Goal: Task Accomplishment & Management: Use online tool/utility

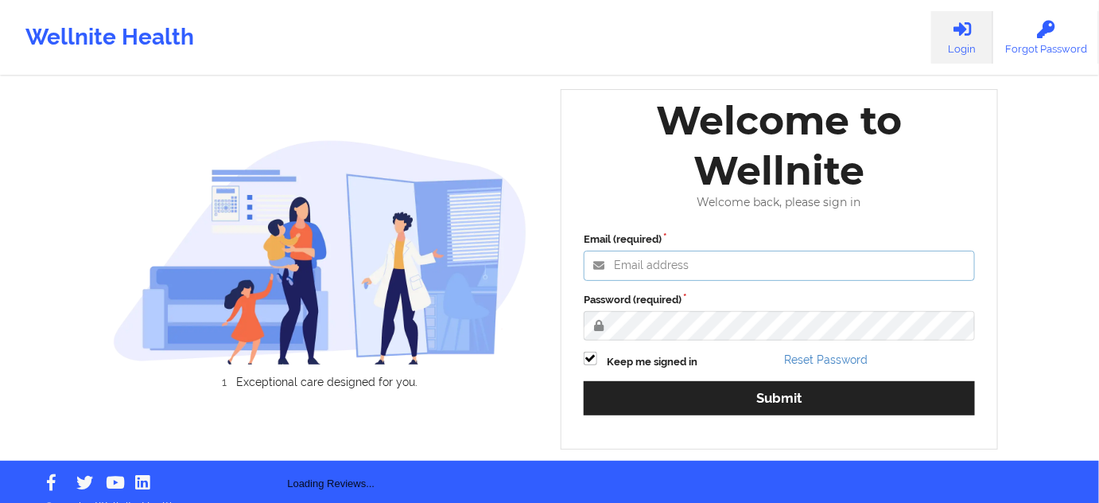
type input "[PERSON_NAME][EMAIL_ADDRESS][DOMAIN_NAME]"
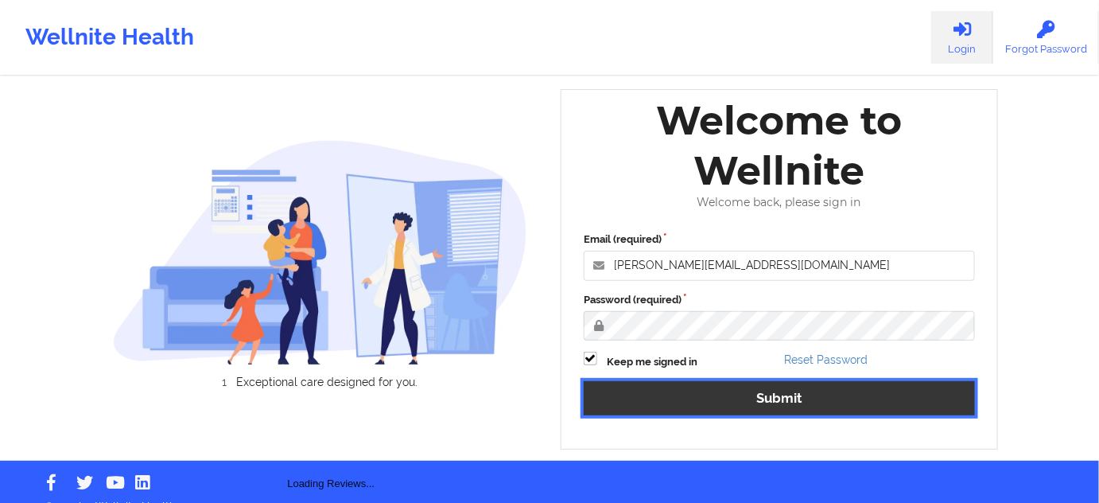
click at [719, 397] on button "Submit" at bounding box center [779, 398] width 391 height 34
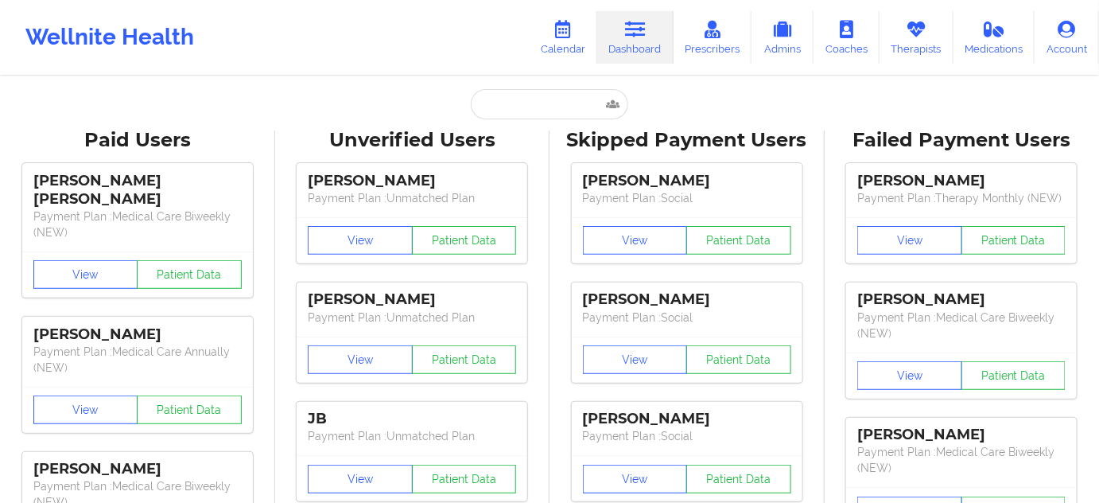
drag, startPoint x: 630, startPoint y: 56, endPoint x: 598, endPoint y: 76, distance: 37.9
click at [630, 55] on link "Dashboard" at bounding box center [635, 37] width 76 height 52
click at [542, 98] on input "text" at bounding box center [549, 104] width 157 height 30
paste input "Alexa Leib"
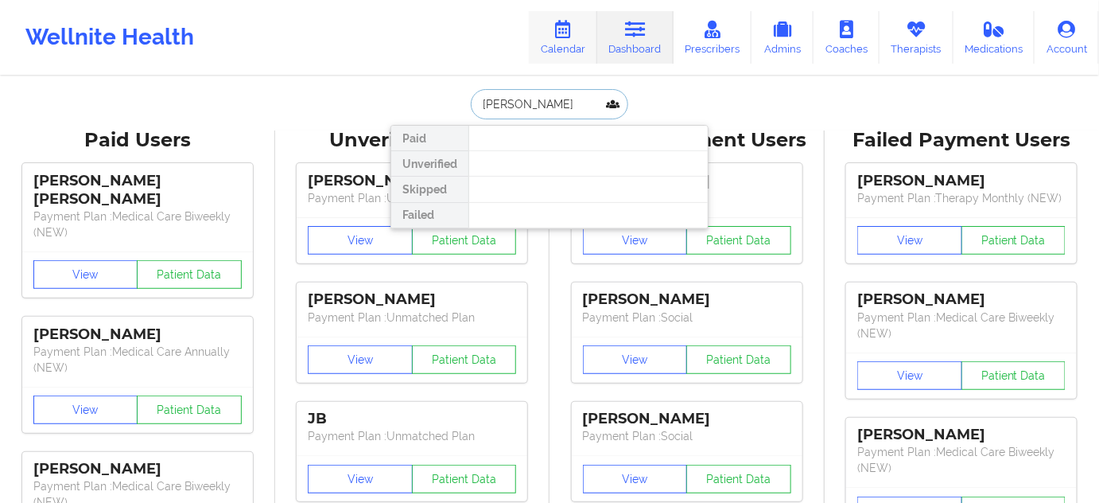
type input "Alexa Leib"
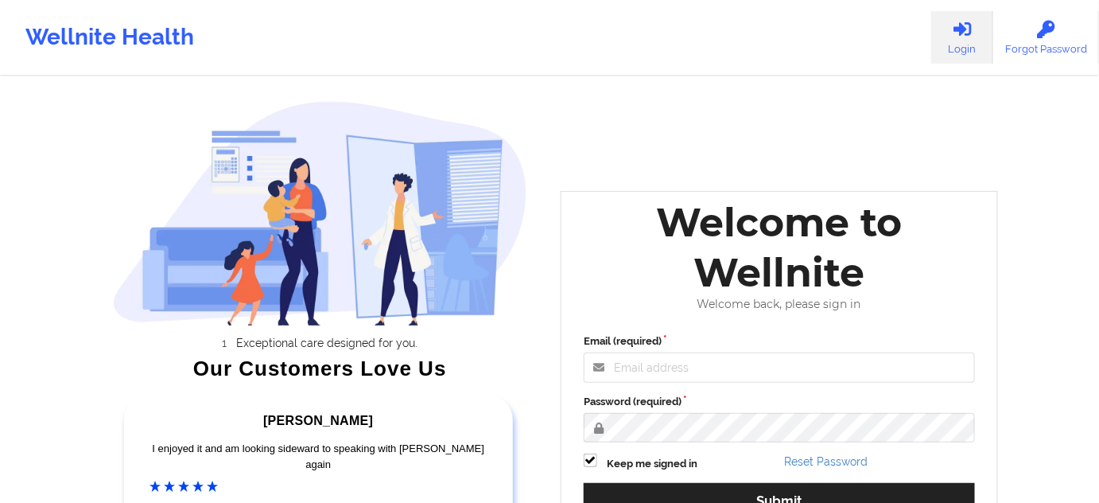
scroll to position [216, 0]
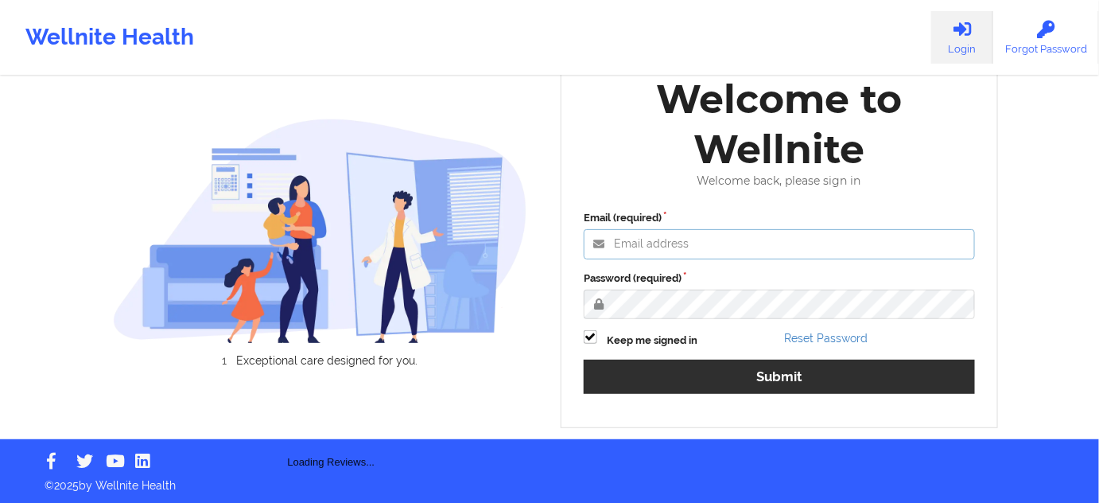
type input "russel@wellnite.com"
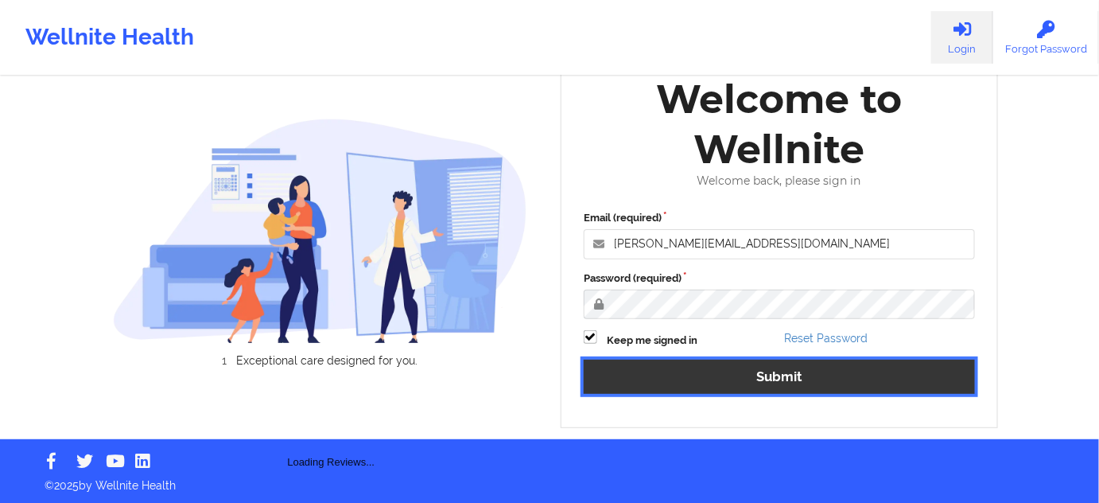
click at [795, 378] on button "Submit" at bounding box center [779, 376] width 391 height 34
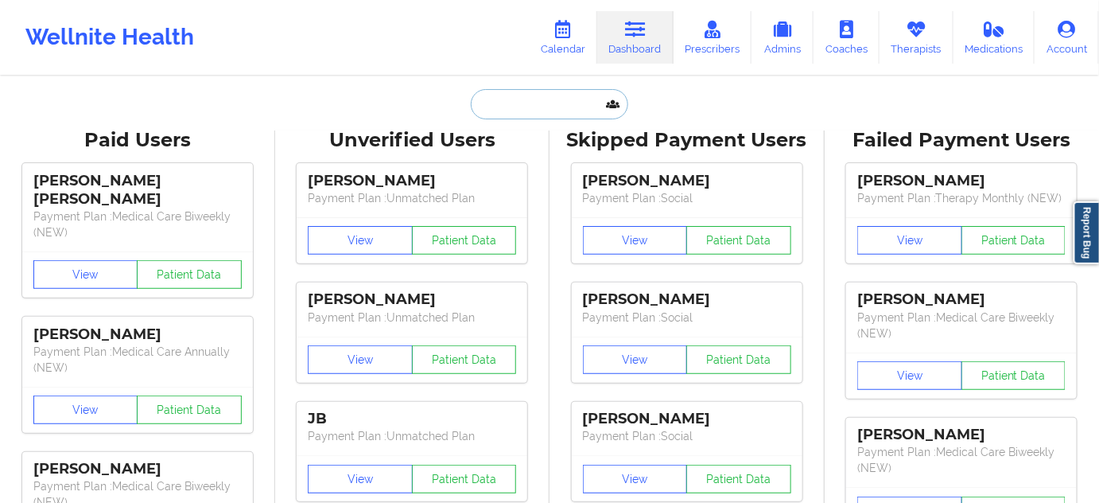
click at [596, 99] on input "text" at bounding box center [549, 104] width 157 height 30
paste input "[EMAIL_ADDRESS][DOMAIN_NAME]"
type input "[EMAIL_ADDRESS][DOMAIN_NAME]"
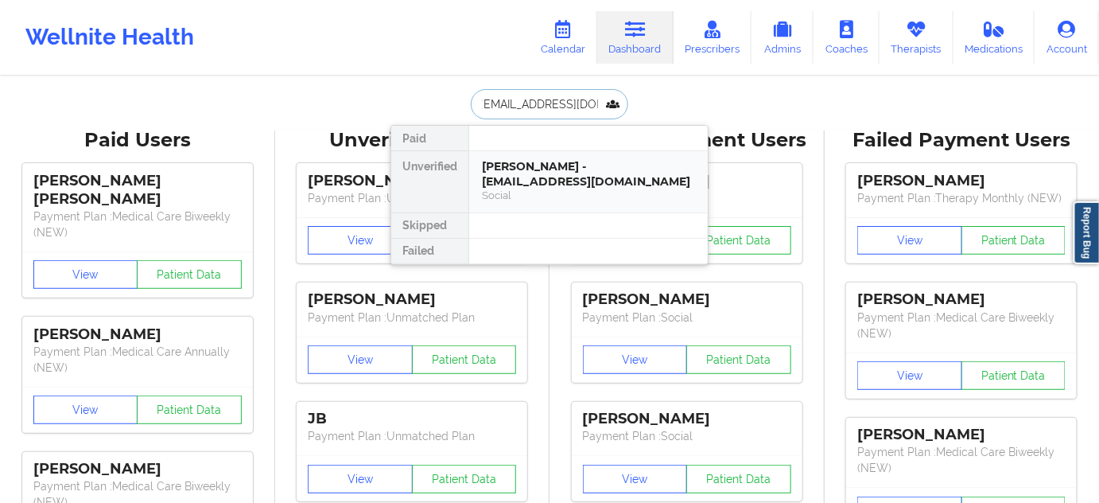
click at [552, 187] on div "[PERSON_NAME] - [EMAIL_ADDRESS][DOMAIN_NAME]" at bounding box center [588, 173] width 213 height 29
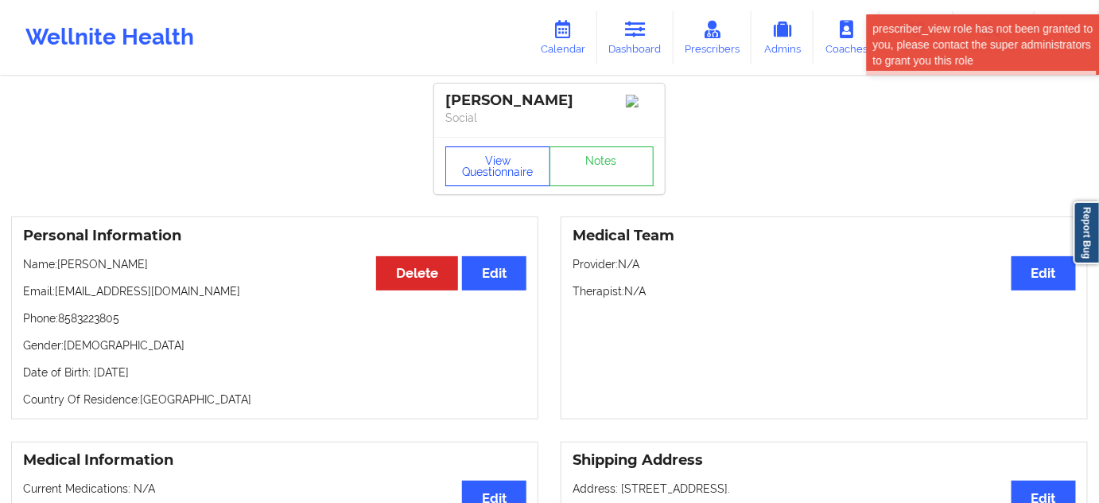
click at [498, 173] on button "View Questionnaire" at bounding box center [497, 166] width 105 height 40
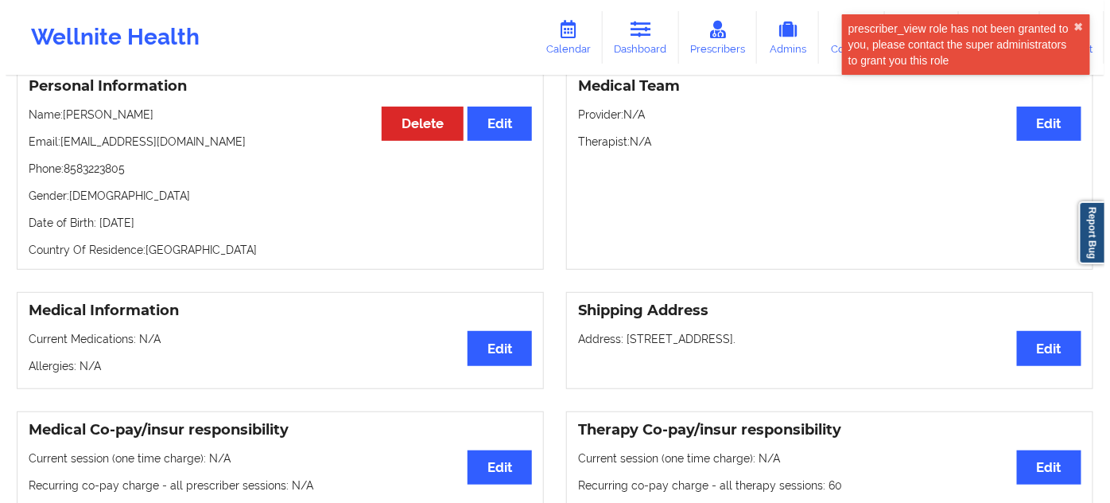
scroll to position [72, 0]
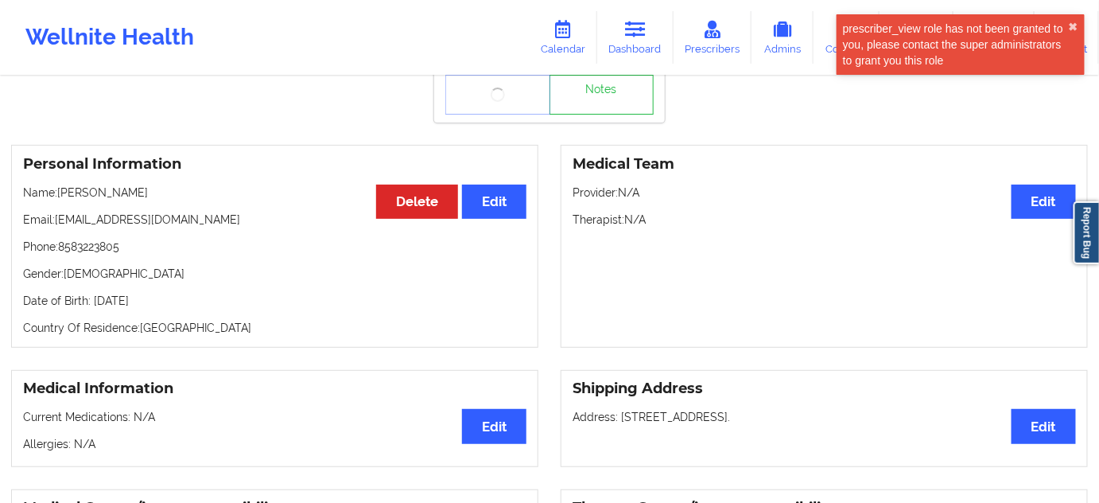
click at [186, 302] on p "Date of Birth: 23rd of March 2006" at bounding box center [274, 301] width 503 height 16
click at [186, 302] on body "prescriber_view role has not been granted to you, please contact the super admi…" at bounding box center [549, 179] width 1099 height 503
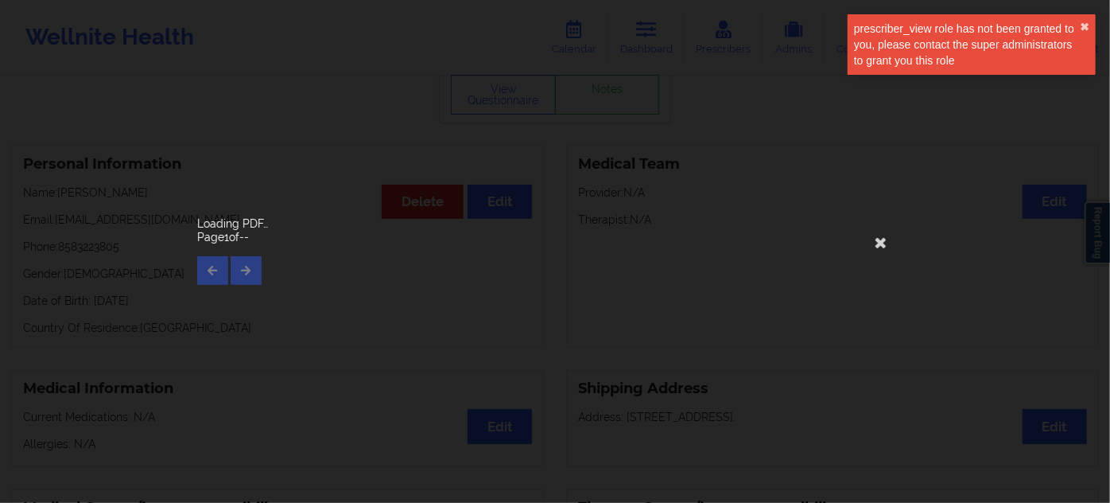
copy p "2006"
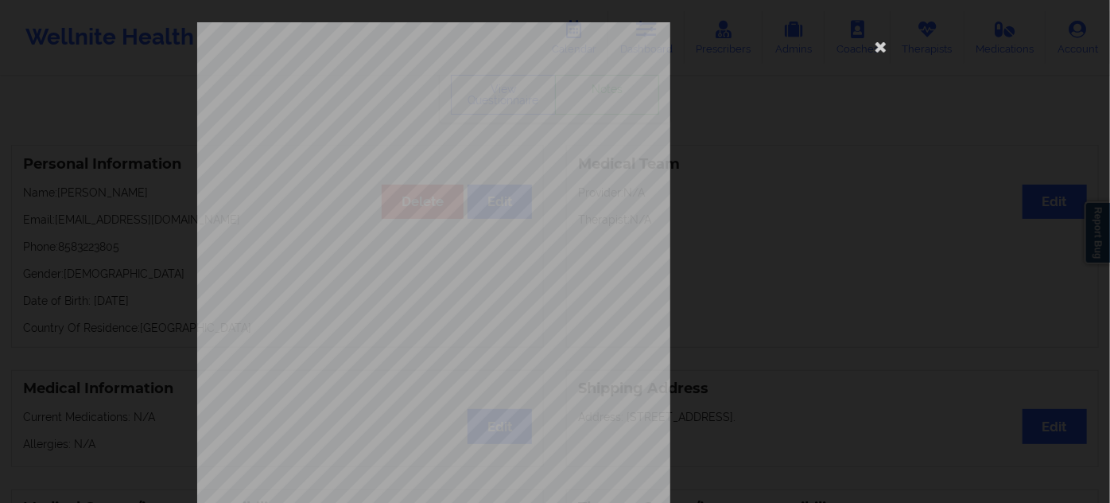
scroll to position [256, 0]
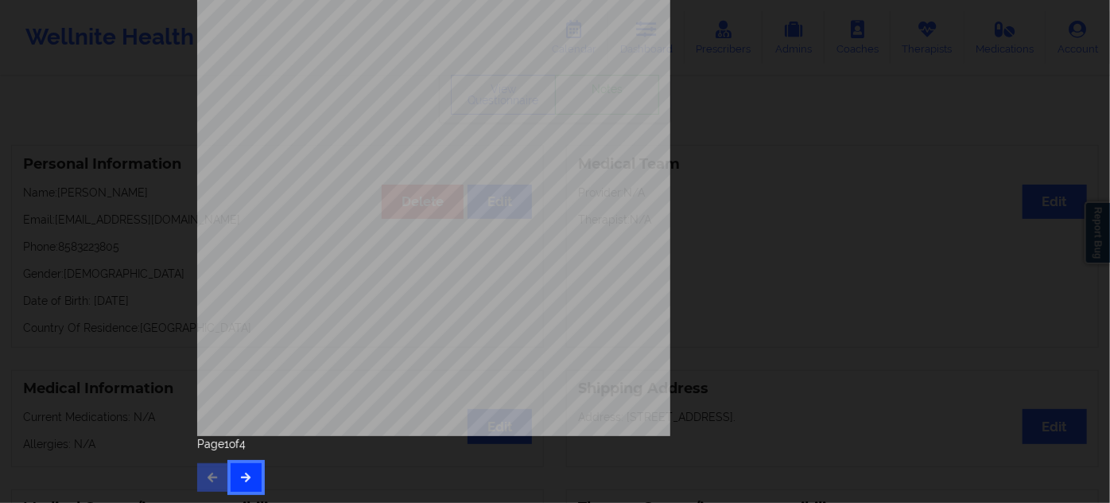
click at [247, 470] on button "button" at bounding box center [246, 477] width 31 height 29
click at [240, 481] on icon "button" at bounding box center [246, 477] width 14 height 10
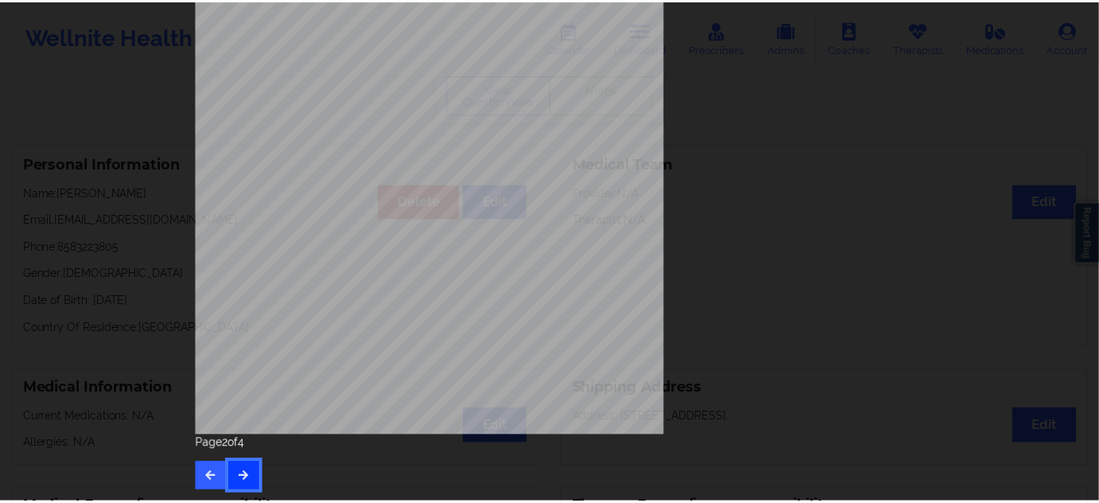
scroll to position [0, 0]
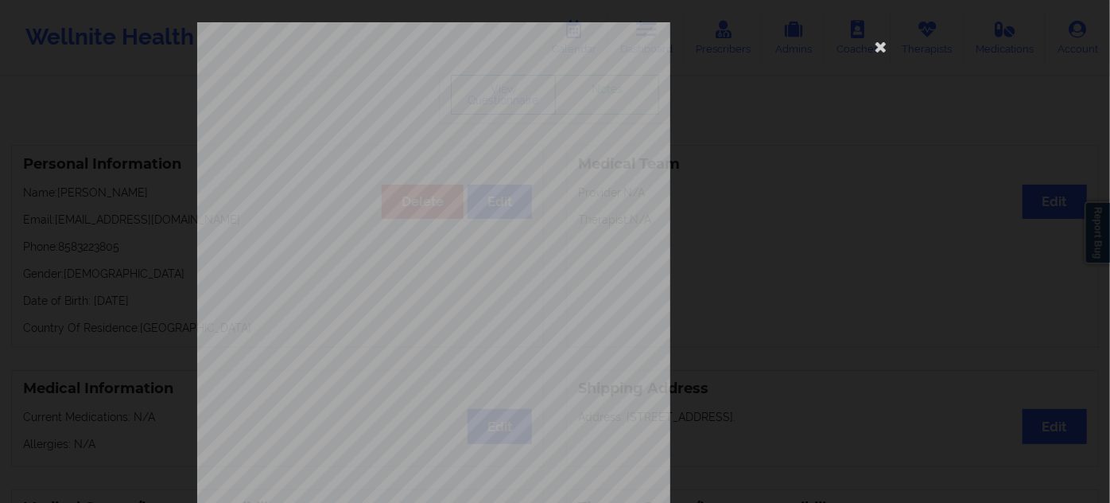
click at [412, 115] on span "Insurance Member ID for patient" at bounding box center [421, 112] width 120 height 9
click at [411, 115] on span "Insurance Member ID for patient" at bounding box center [421, 112] width 120 height 9
click at [383, 119] on span "46911064101" at bounding box center [385, 122] width 45 height 7
copy span "46911064101"
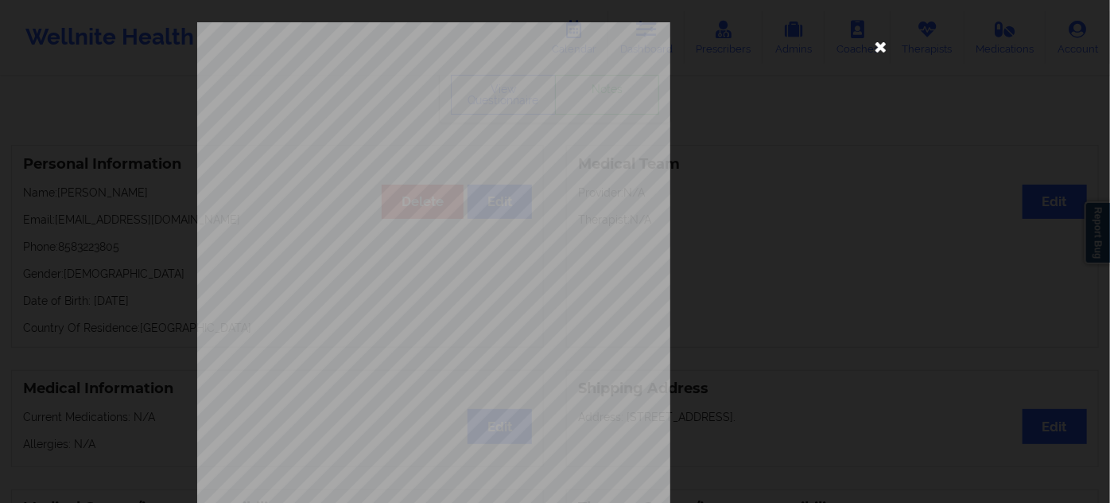
click at [876, 45] on icon at bounding box center [880, 45] width 25 height 25
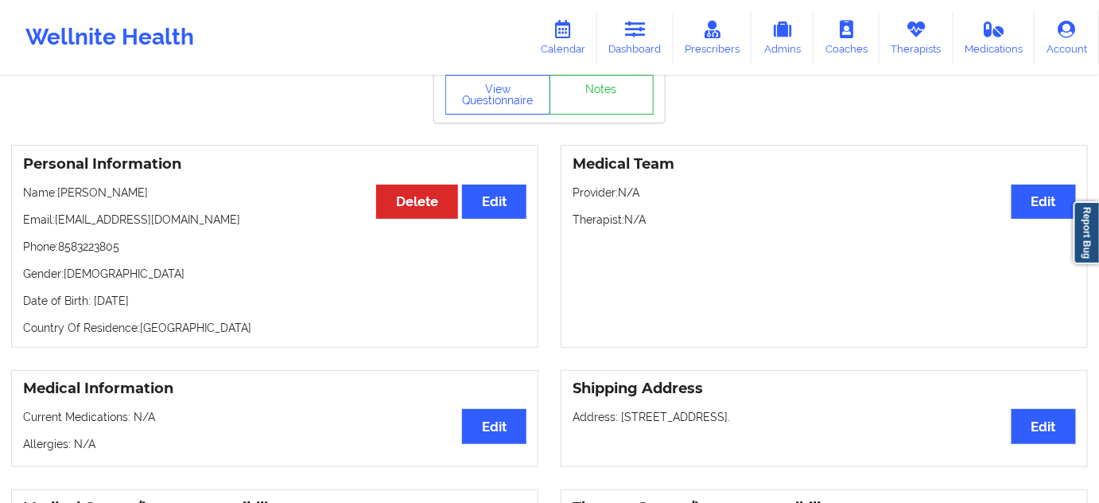
click at [182, 301] on p "Date of Birth: 23rd of March 2006" at bounding box center [274, 301] width 503 height 16
copy p "2006"
drag, startPoint x: 150, startPoint y: 193, endPoint x: 59, endPoint y: 197, distance: 90.7
click at [59, 197] on p "Name: Brandi Kikuno" at bounding box center [274, 192] width 503 height 16
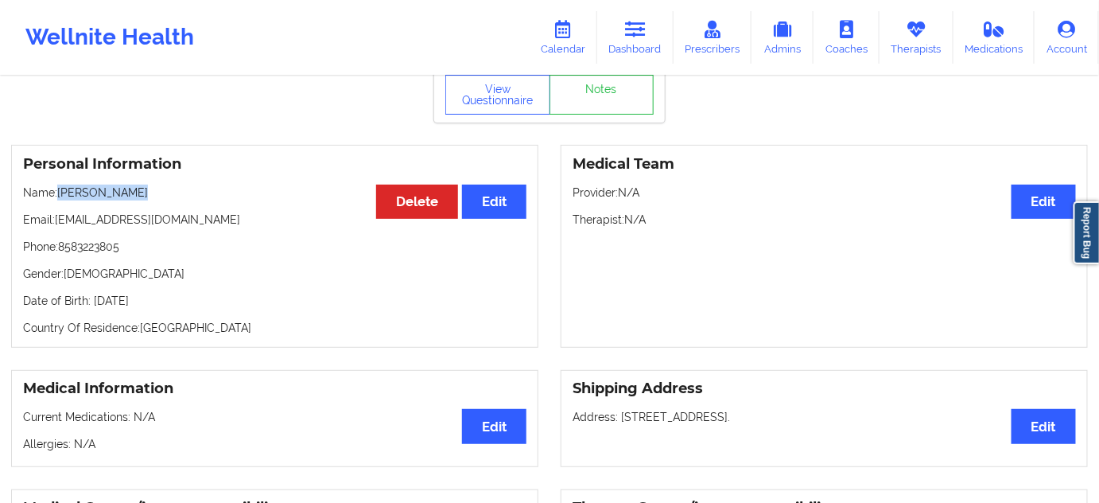
copy p "Brandi Kikuno"
click at [169, 297] on p "Date of Birth: 23rd of March 2006" at bounding box center [274, 301] width 503 height 16
drag, startPoint x: 169, startPoint y: 297, endPoint x: 178, endPoint y: 301, distance: 9.6
click at [171, 297] on p "Date of Birth: 23rd of March 2006" at bounding box center [274, 301] width 503 height 16
copy p "2006"
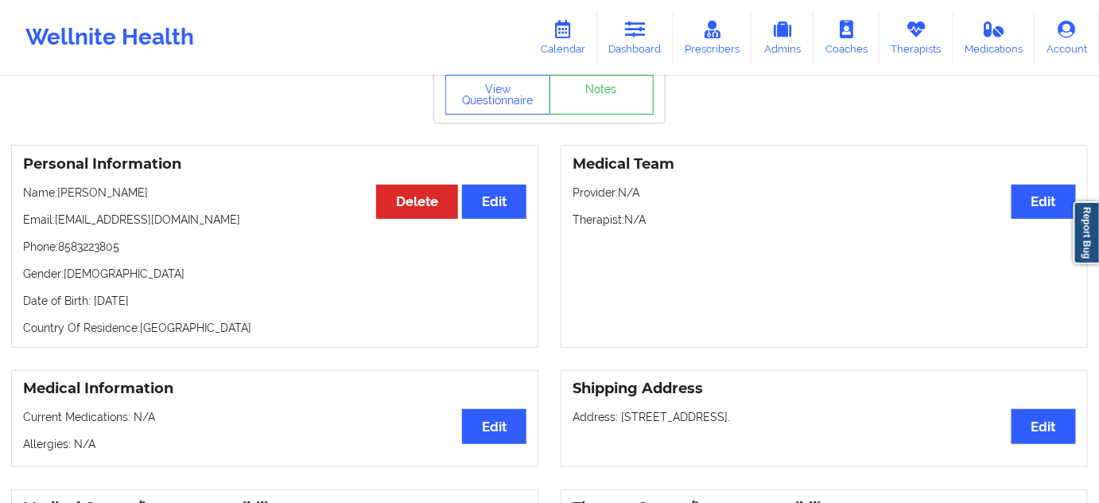
click at [233, 298] on p "Date of Birth: 23rd of March 2006" at bounding box center [274, 301] width 503 height 16
click at [231, 316] on div "Personal Information Edit Delete Name: Brandi Kikuno Email: brandikikuno@gmail.…" at bounding box center [274, 246] width 527 height 203
drag, startPoint x: 173, startPoint y: 295, endPoint x: 94, endPoint y: 292, distance: 78.8
click at [94, 292] on div "Personal Information Edit Delete Name: Brandi Kikuno Email: brandikikuno@gmail.…" at bounding box center [274, 246] width 527 height 203
copy p "23rd of March 2006"
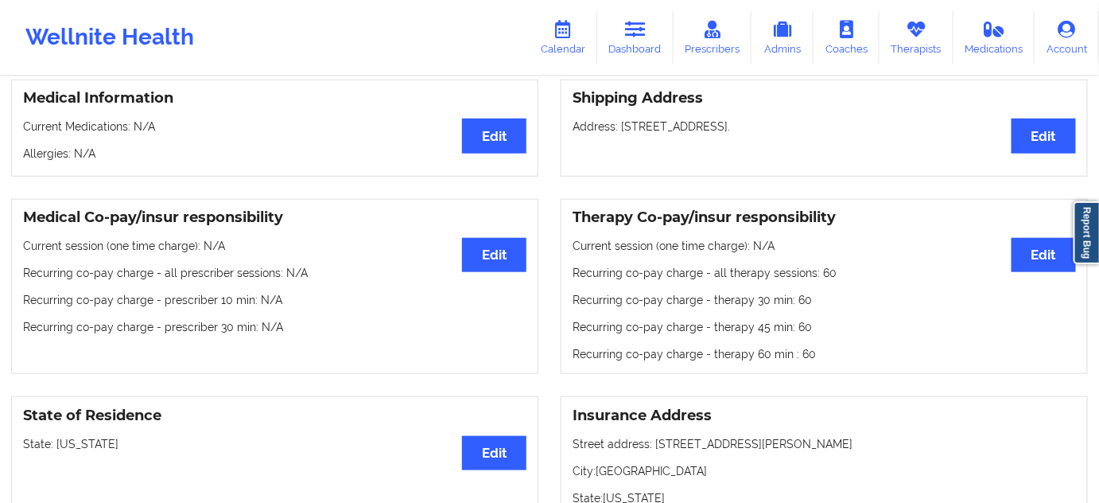
scroll to position [361, 0]
click at [623, 33] on link "Dashboard" at bounding box center [635, 37] width 76 height 52
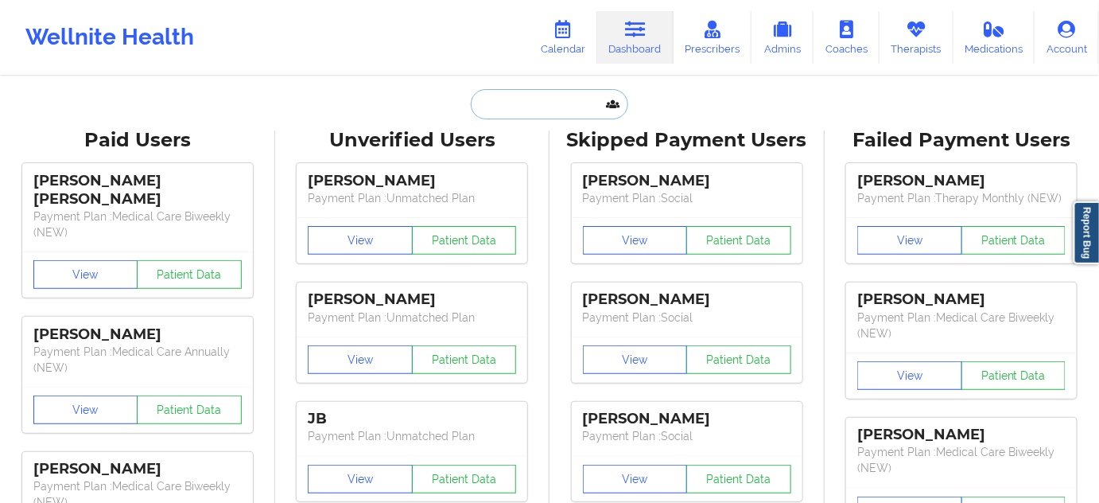
click at [538, 95] on input "text" at bounding box center [549, 104] width 157 height 30
paste input "reding100@gmail.com"
type input "reding100@gmail.com"
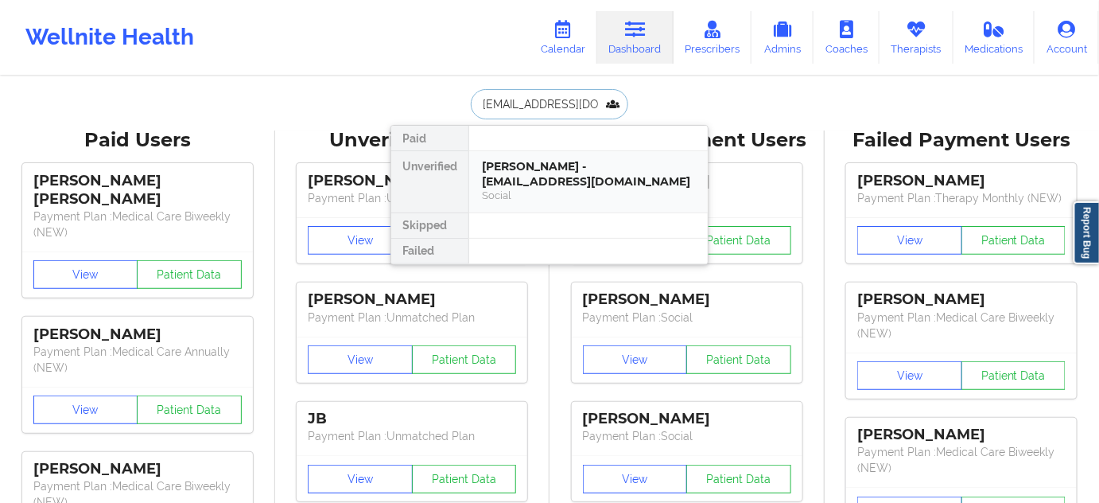
click at [568, 180] on div "Alina Reding - reding100@gmail.com" at bounding box center [588, 173] width 213 height 29
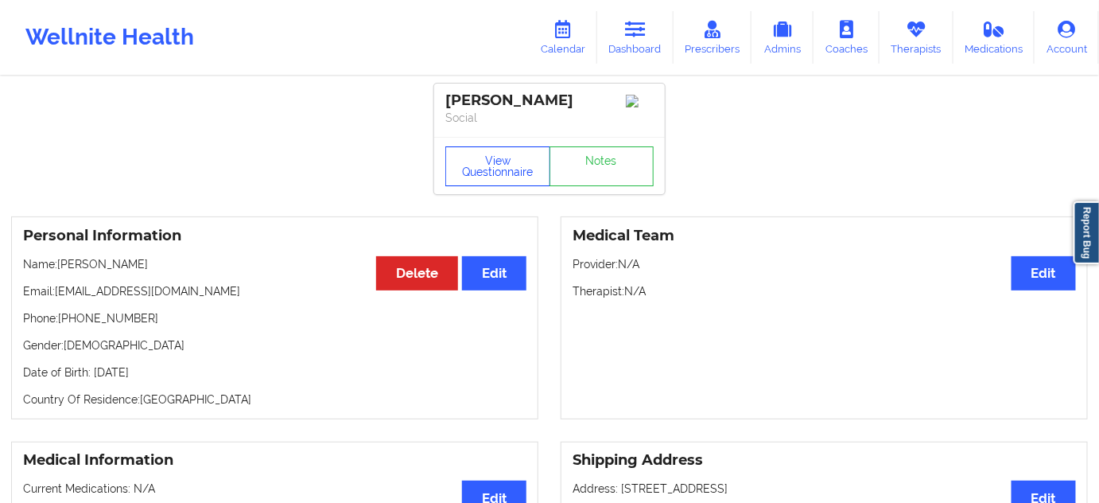
click at [504, 167] on button "View Questionnaire" at bounding box center [497, 166] width 105 height 40
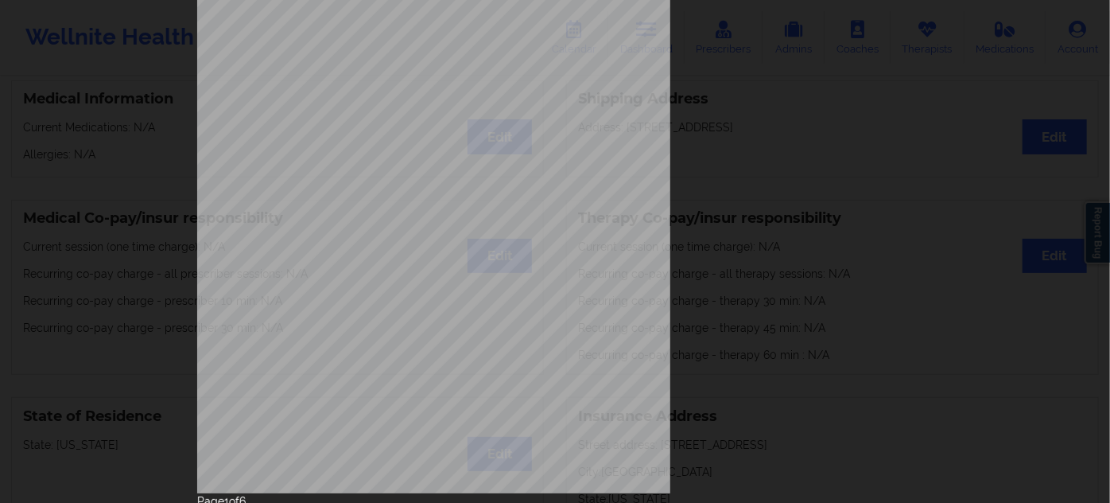
scroll to position [256, 0]
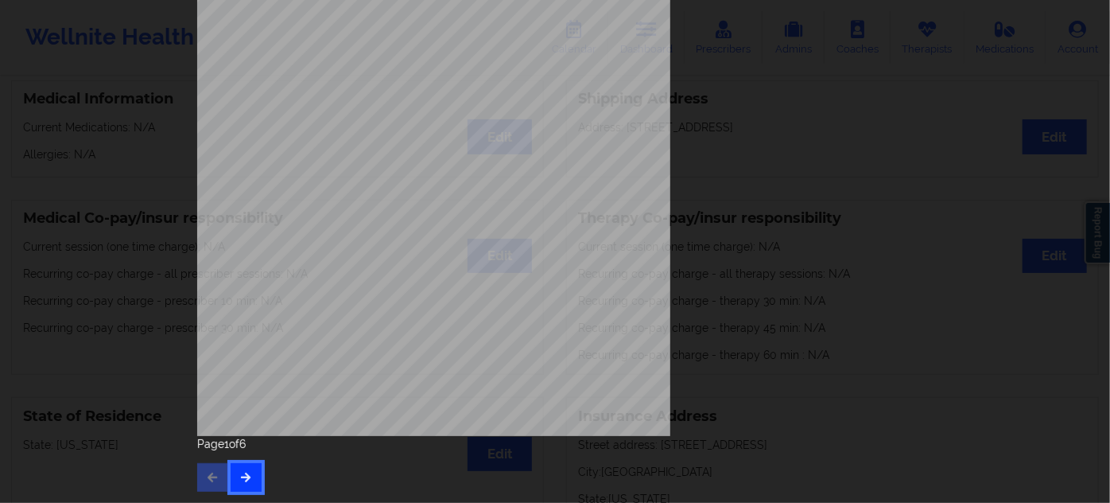
drag, startPoint x: 241, startPoint y: 465, endPoint x: 250, endPoint y: 476, distance: 14.1
click at [246, 470] on button "button" at bounding box center [246, 477] width 31 height 29
click at [246, 483] on button "button" at bounding box center [246, 477] width 31 height 29
click at [242, 476] on icon "button" at bounding box center [246, 477] width 14 height 10
drag, startPoint x: 243, startPoint y: 476, endPoint x: 243, endPoint y: 461, distance: 14.3
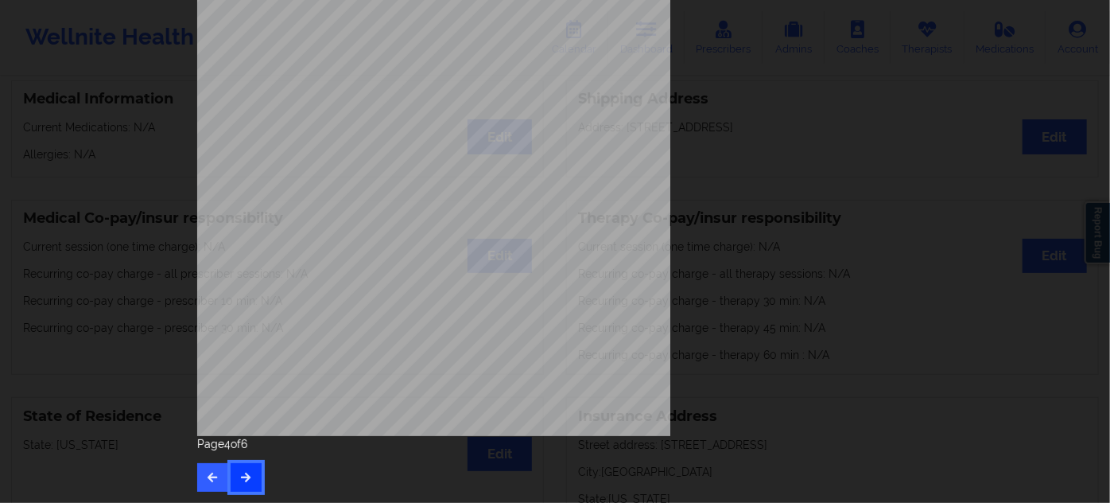
click at [243, 474] on icon "button" at bounding box center [246, 477] width 14 height 10
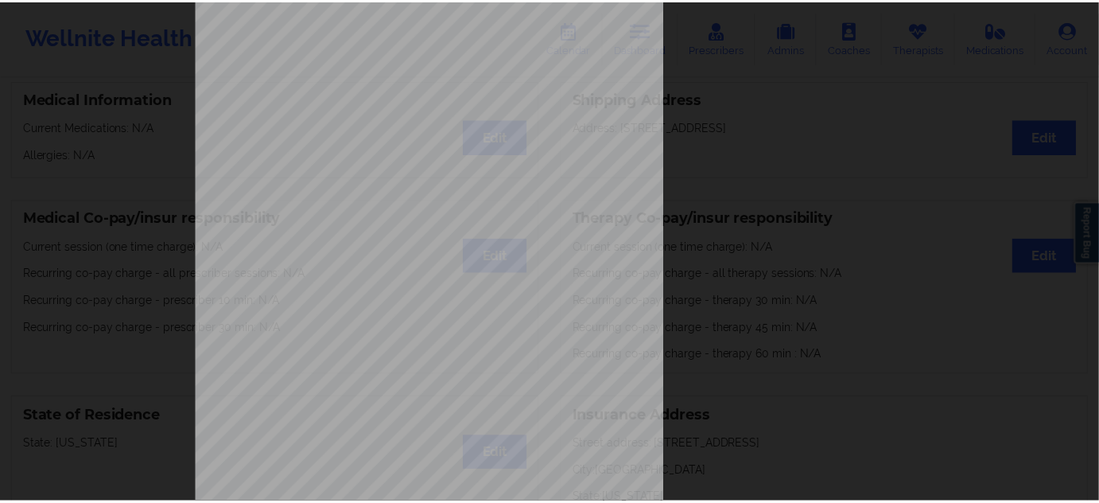
scroll to position [0, 0]
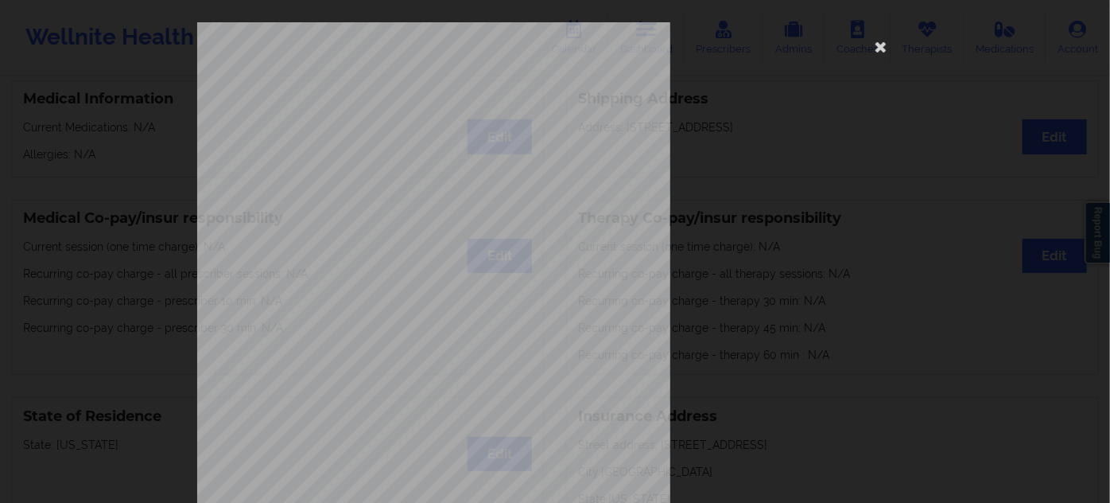
click at [390, 97] on span "WA567W06695" at bounding box center [388, 99] width 50 height 7
copy span "WA567W06695"
click at [878, 49] on icon at bounding box center [880, 45] width 25 height 25
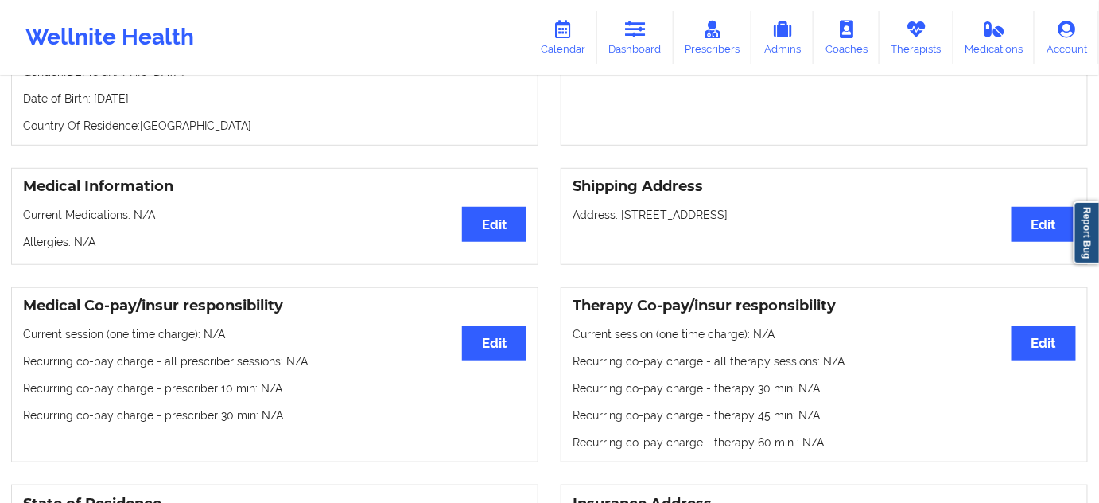
scroll to position [144, 0]
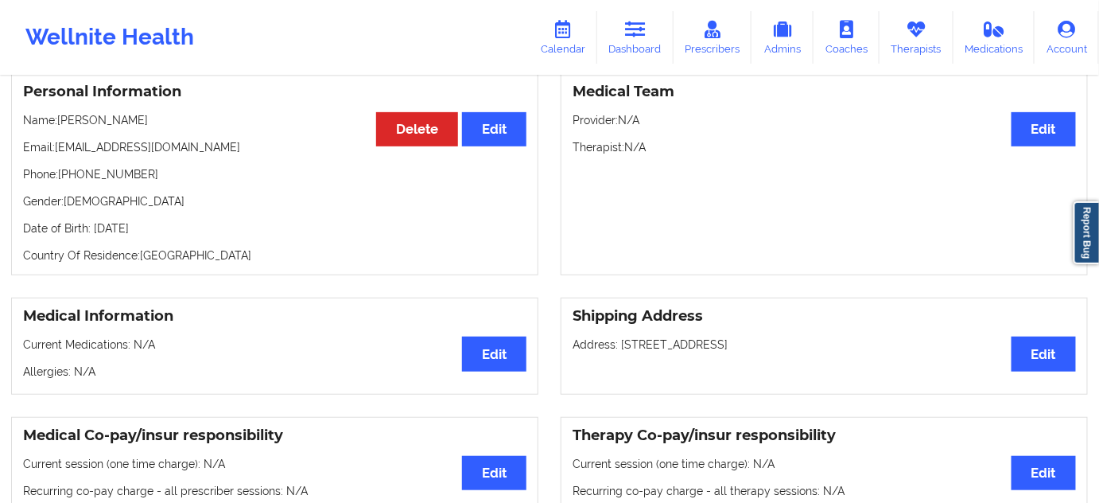
click at [173, 232] on p "Date of Birth: 5th of October 1995" at bounding box center [274, 228] width 503 height 16
copy p "1995"
drag, startPoint x: 106, startPoint y: 117, endPoint x: 59, endPoint y: 122, distance: 47.2
click at [59, 122] on div "Personal Information Edit Delete Name: Alina Reding Email: reding100@gmail.com …" at bounding box center [274, 173] width 527 height 203
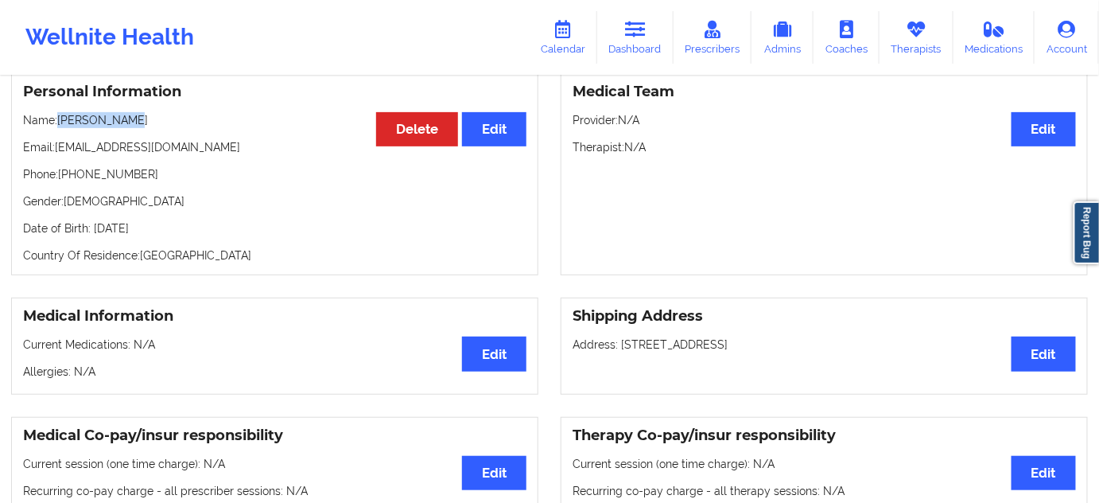
copy p "Alina Reding"
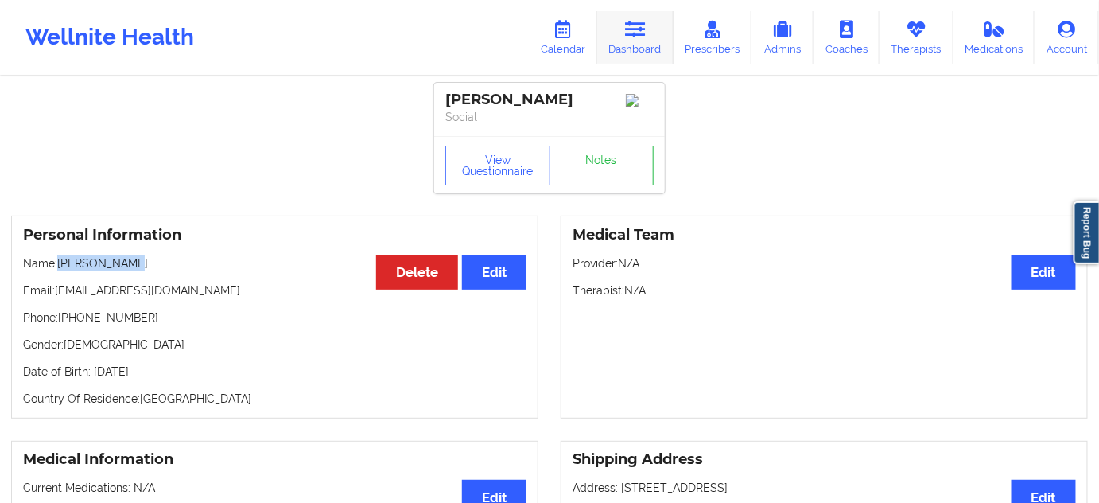
scroll to position [0, 0]
drag, startPoint x: 645, startPoint y: 37, endPoint x: 618, endPoint y: 47, distance: 28.7
click at [645, 37] on icon at bounding box center [635, 29] width 21 height 17
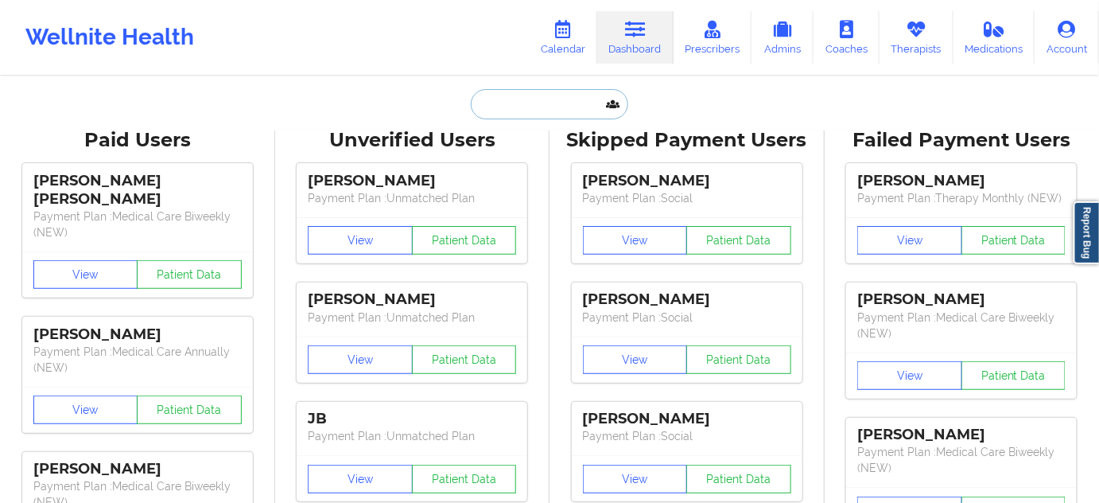
click at [555, 101] on input "text" at bounding box center [549, 104] width 157 height 30
paste input "amllanos120@gmail.com"
type input "amllanos120@gmail.com"
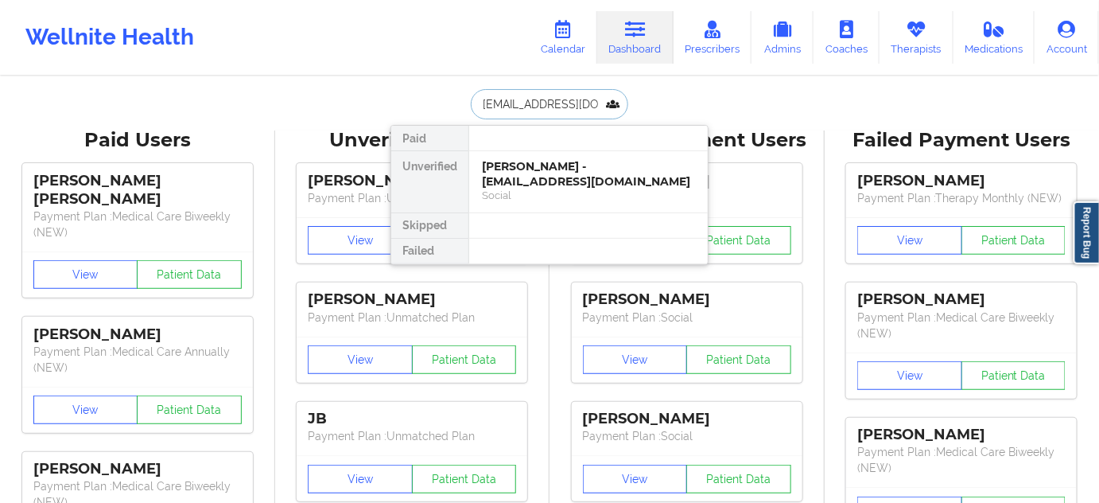
click at [589, 188] on div "Social" at bounding box center [588, 195] width 213 height 14
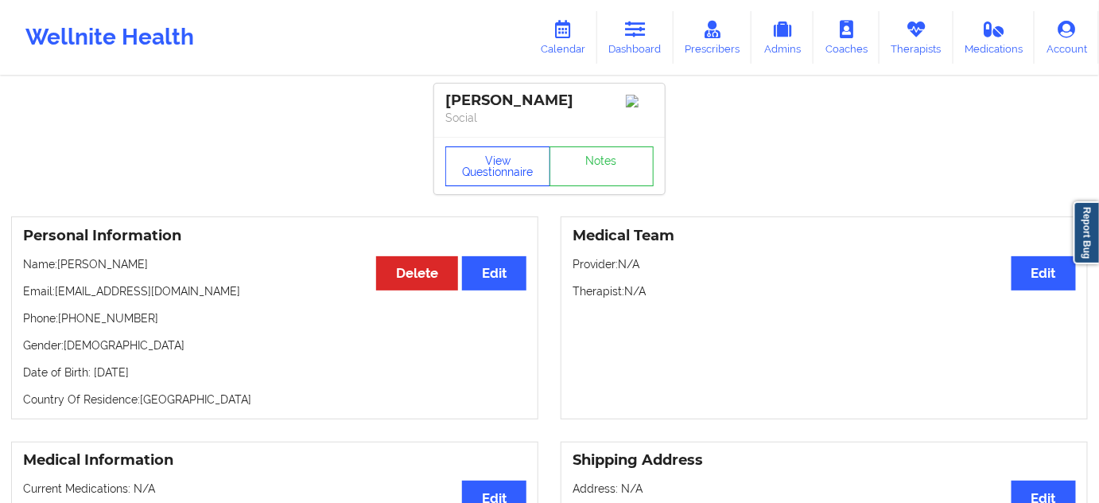
click at [506, 180] on button "View Questionnaire" at bounding box center [497, 166] width 105 height 40
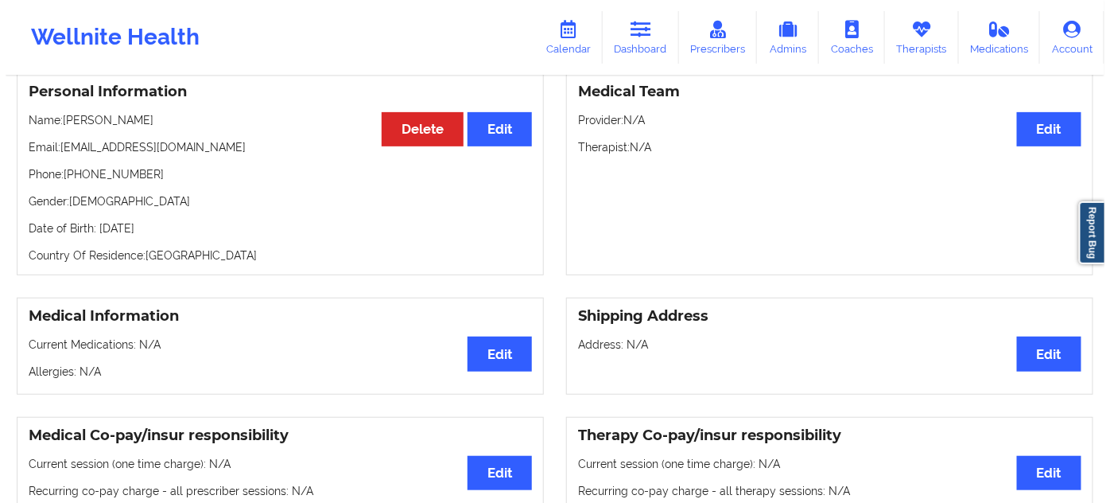
scroll to position [72, 0]
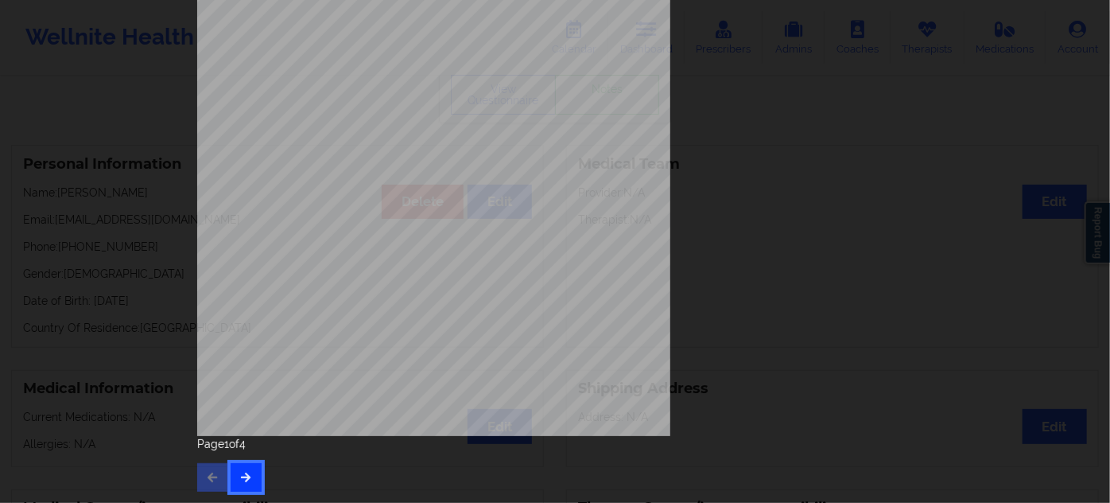
click at [250, 467] on button "button" at bounding box center [246, 477] width 31 height 29
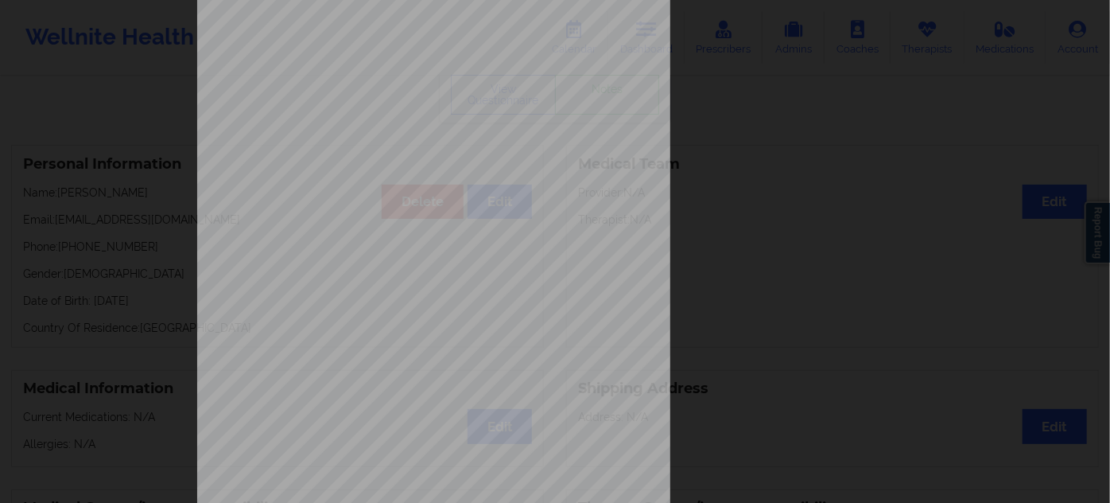
scroll to position [256, 0]
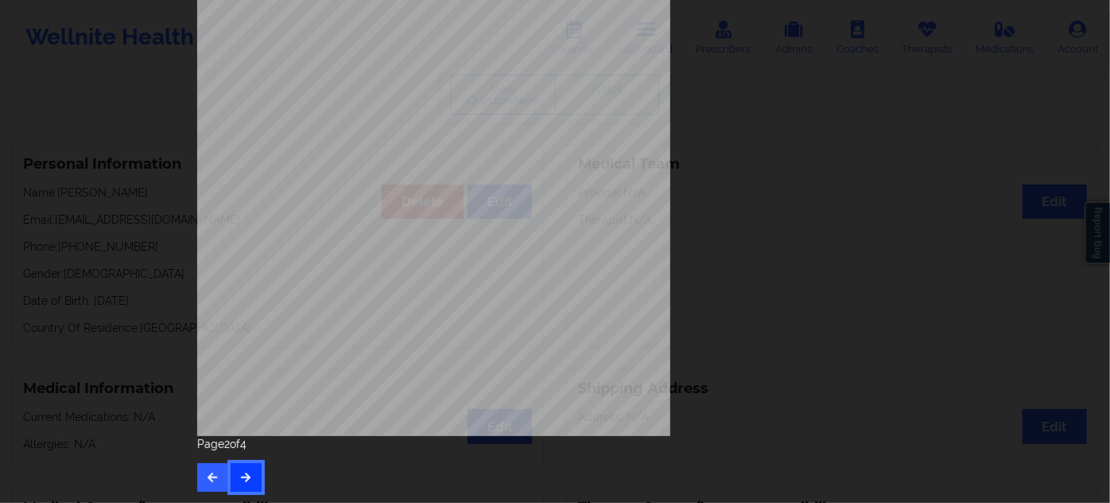
click at [239, 477] on icon "button" at bounding box center [246, 477] width 14 height 10
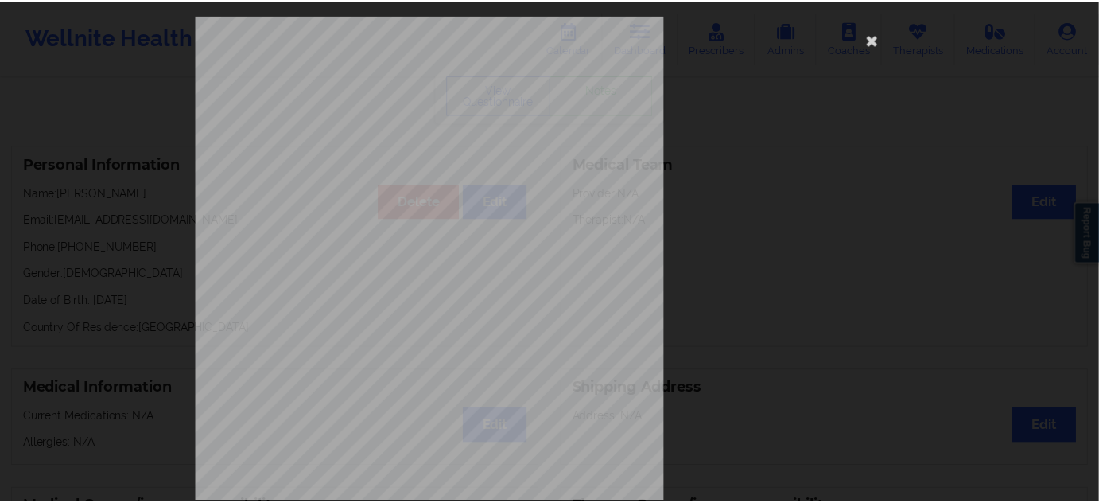
scroll to position [0, 0]
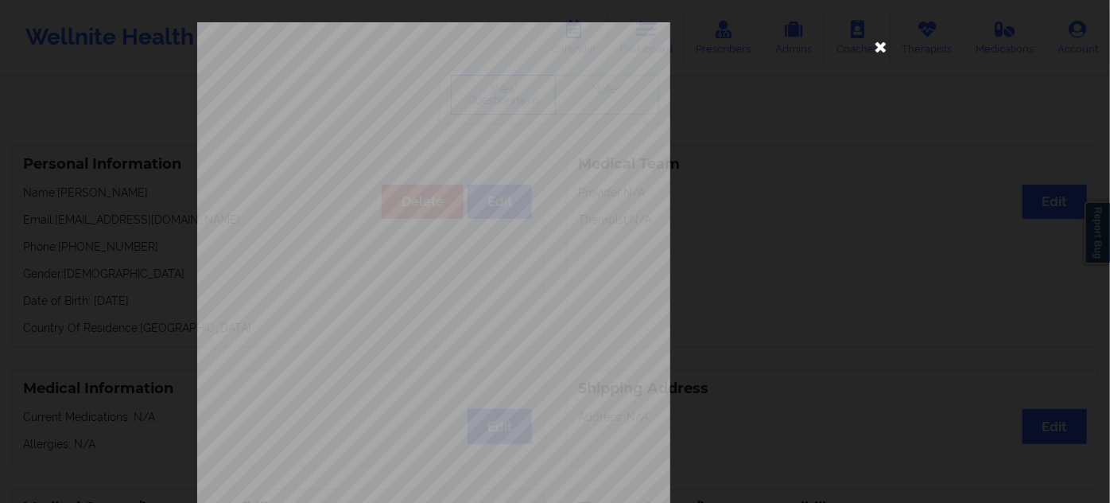
click at [880, 44] on icon at bounding box center [880, 45] width 25 height 25
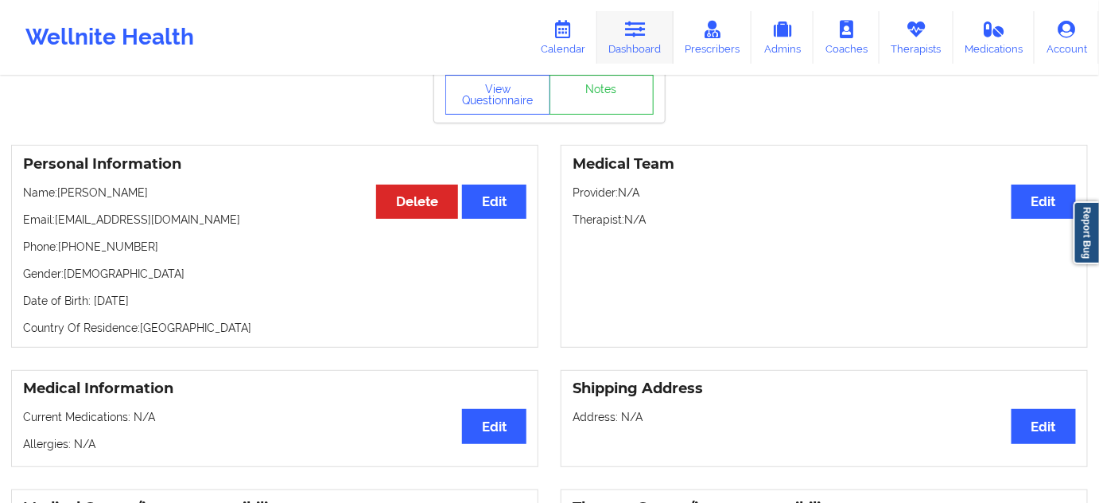
click at [651, 44] on link "Dashboard" at bounding box center [635, 37] width 76 height 52
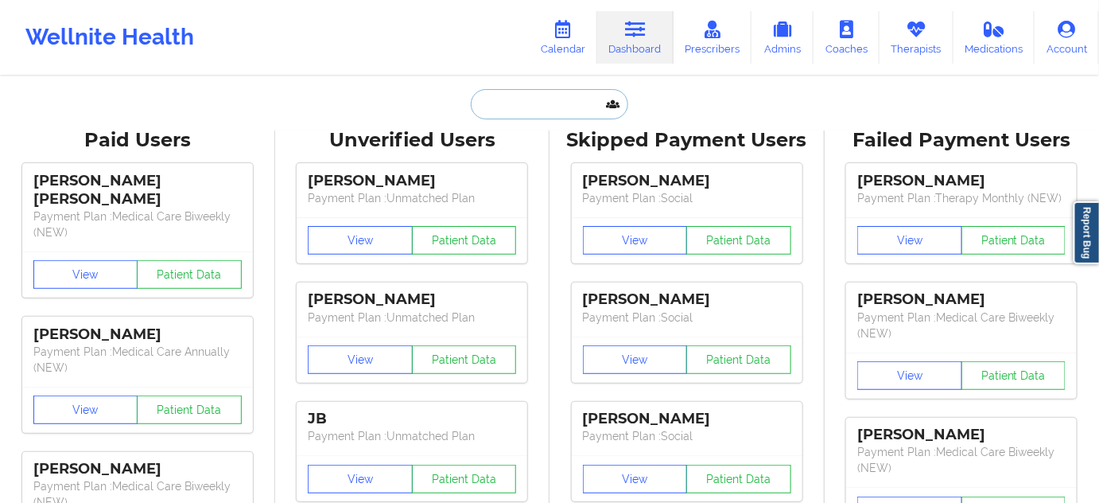
click at [553, 103] on input "text" at bounding box center [549, 104] width 157 height 30
paste input "steph.murray1011@gmail.com"
type input "steph.murray1011@gmail.com"
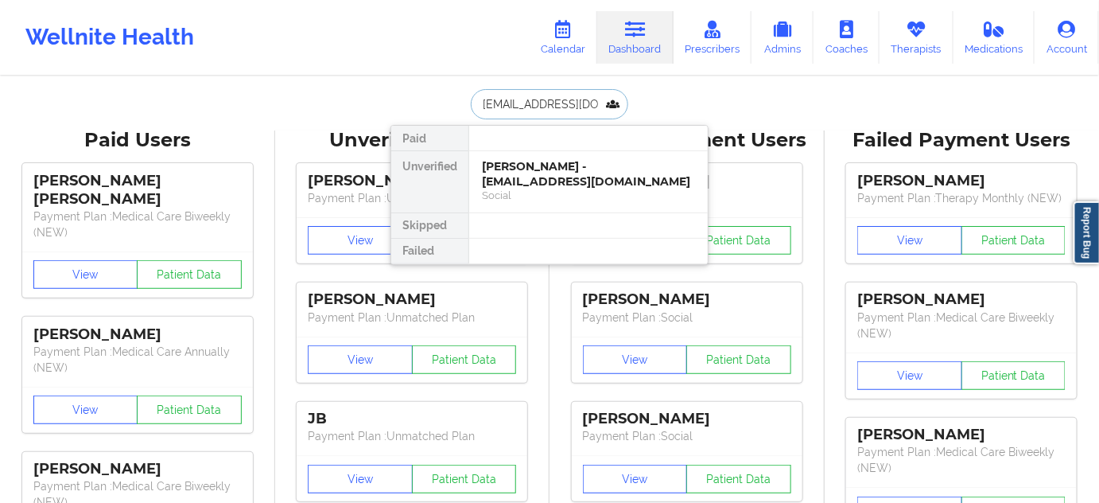
scroll to position [0, 25]
click at [587, 178] on div "Stephanie shelton - steph.murray1011@gmail.com" at bounding box center [588, 173] width 213 height 29
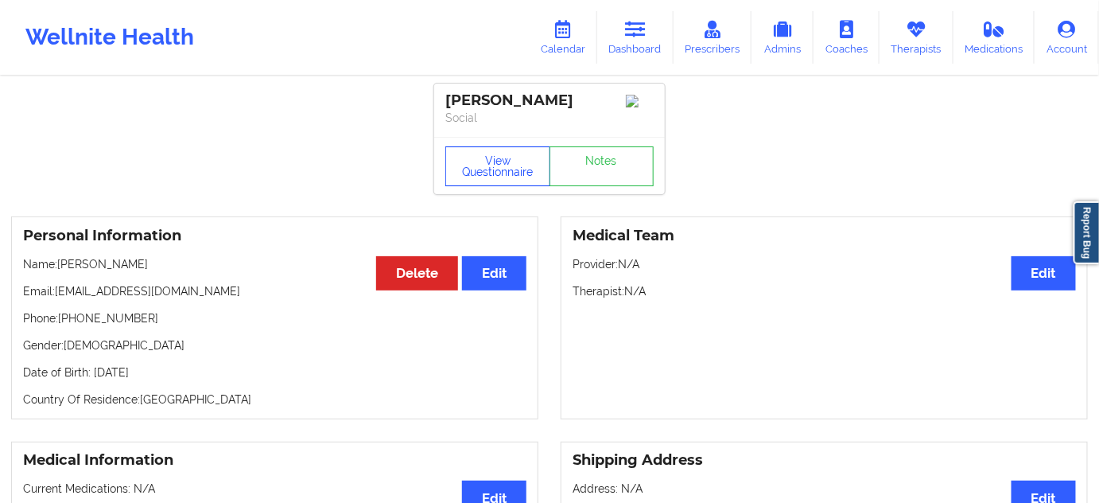
drag, startPoint x: 504, startPoint y: 173, endPoint x: 520, endPoint y: 185, distance: 19.9
click at [504, 173] on button "View Questionnaire" at bounding box center [497, 166] width 105 height 40
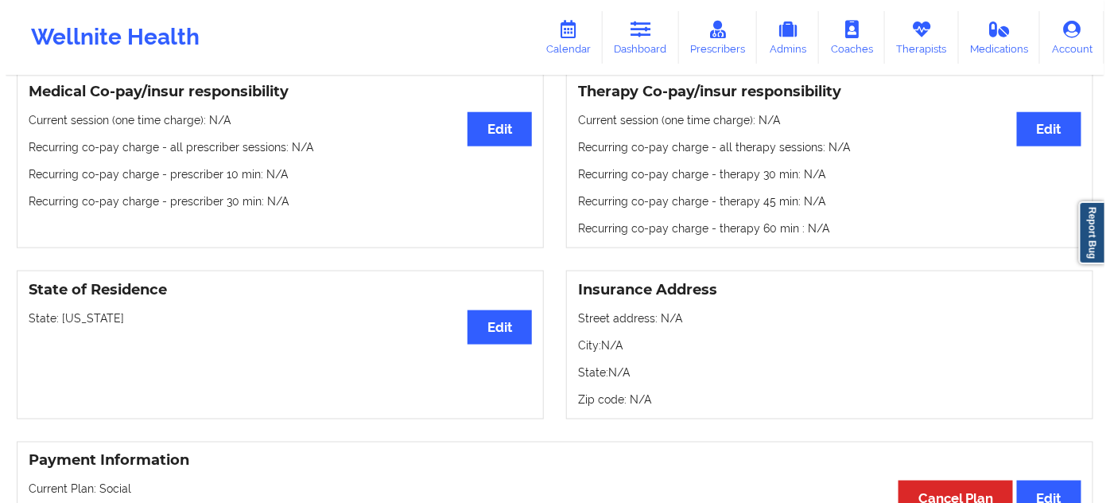
scroll to position [506, 0]
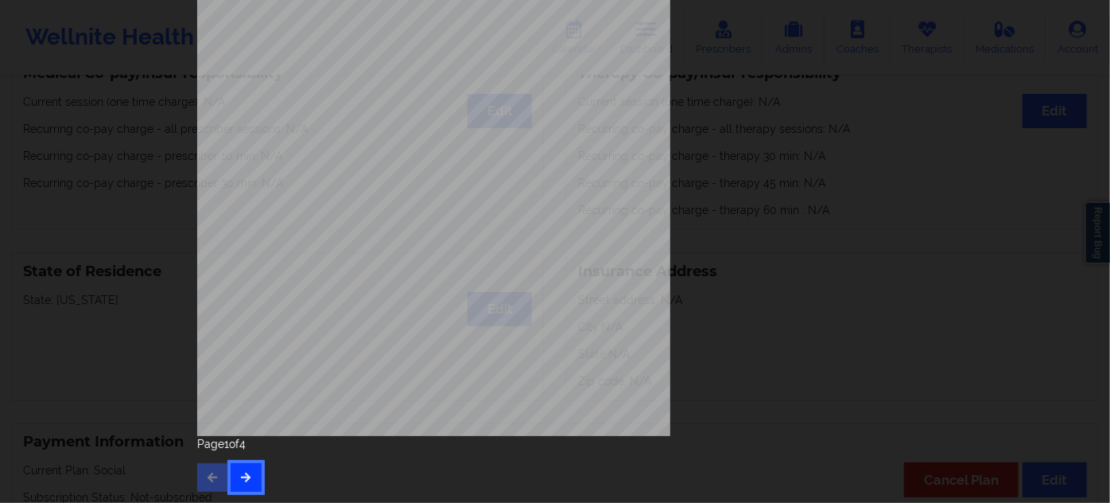
click at [242, 477] on icon "button" at bounding box center [246, 477] width 14 height 10
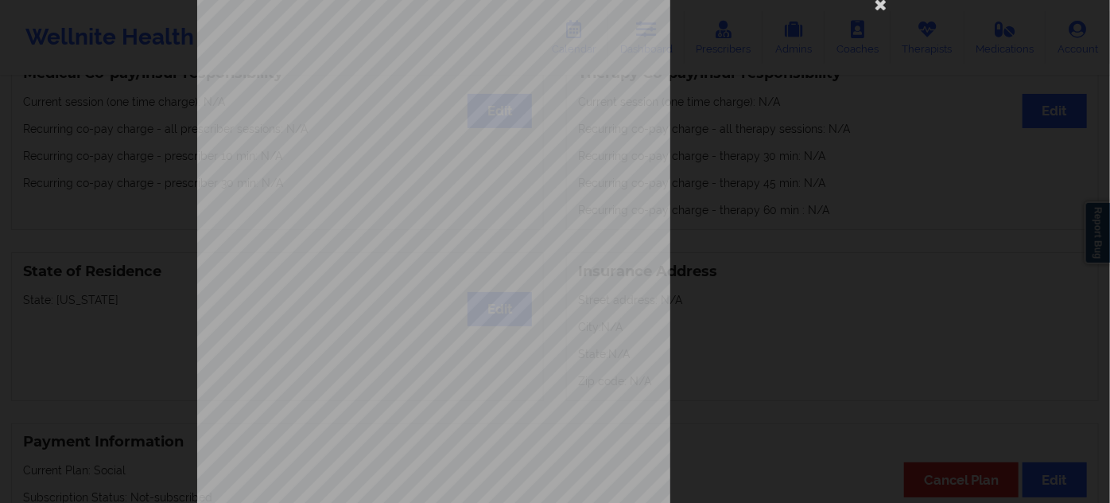
scroll to position [256, 0]
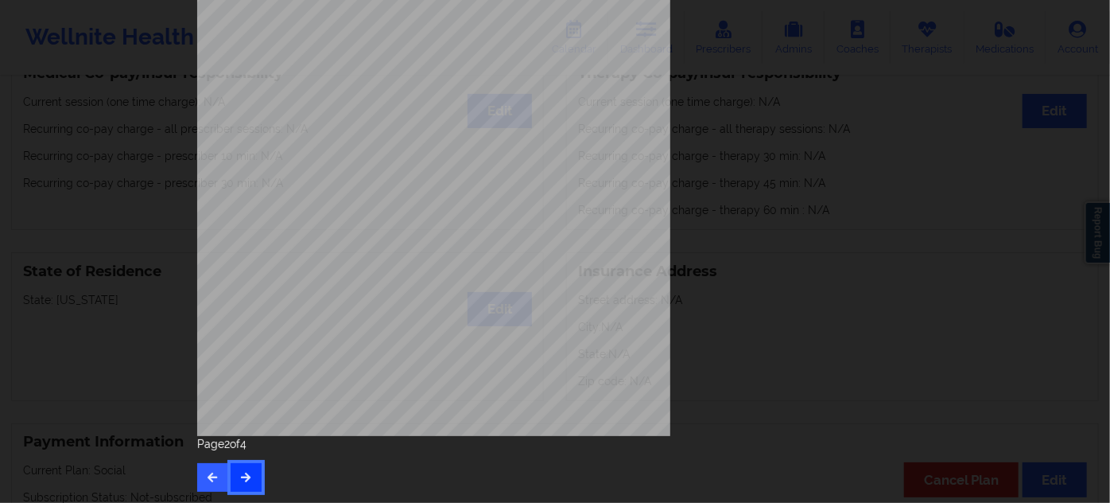
click at [243, 486] on button "button" at bounding box center [246, 477] width 31 height 29
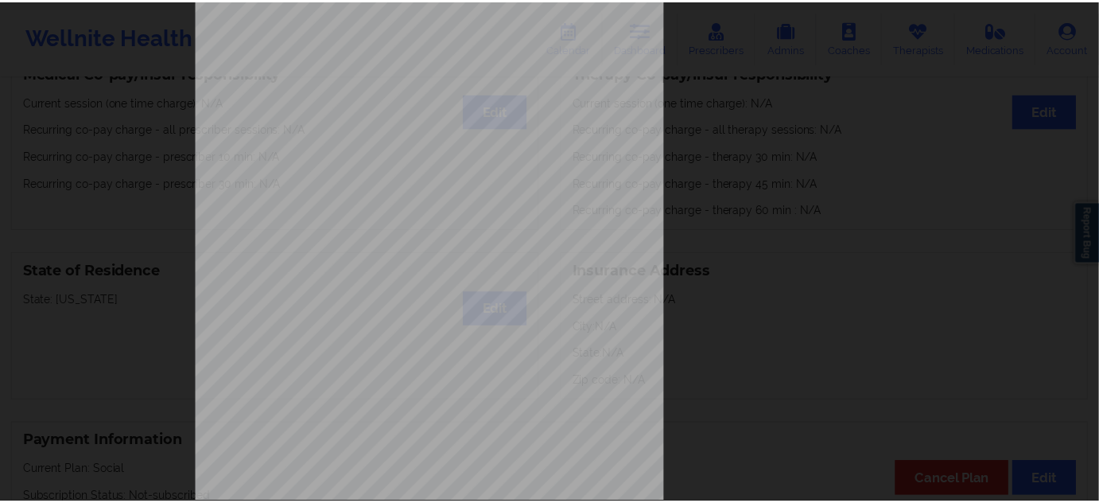
scroll to position [0, 0]
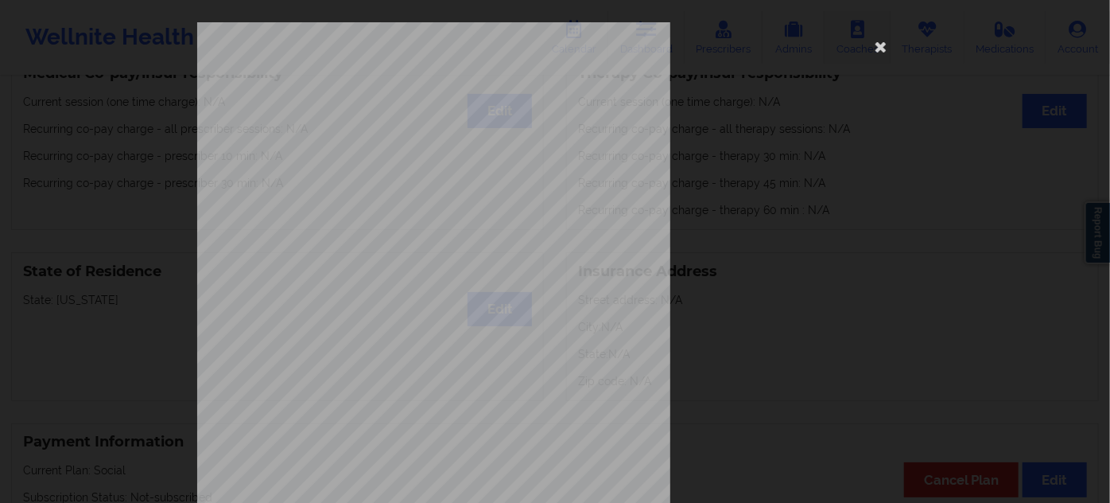
click at [870, 52] on icon at bounding box center [880, 45] width 25 height 25
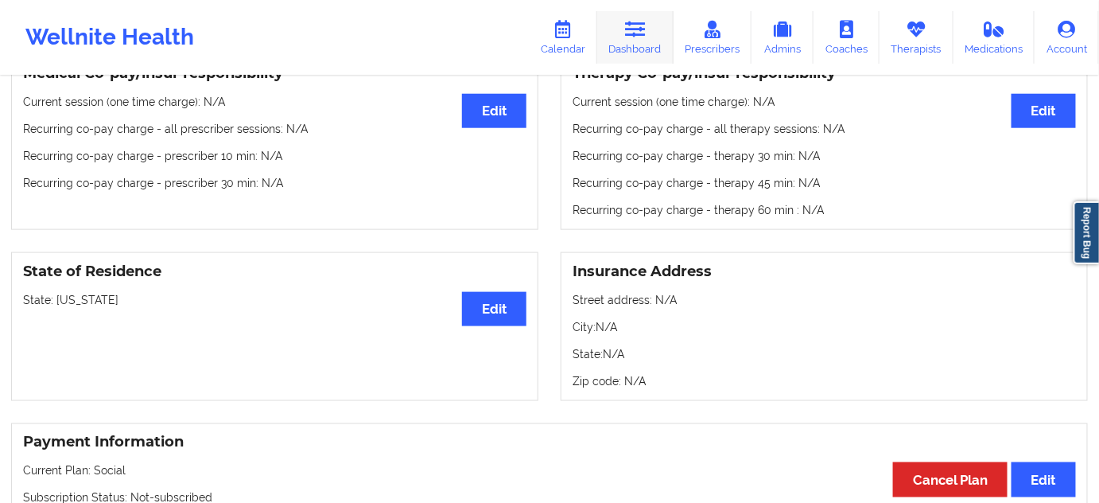
click at [630, 37] on icon at bounding box center [635, 29] width 21 height 17
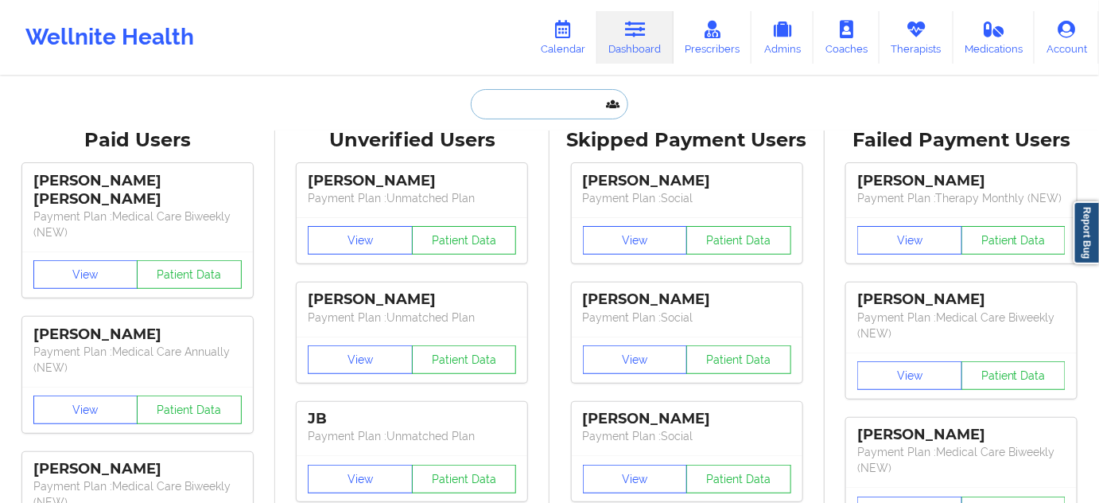
click at [533, 105] on input "text" at bounding box center [549, 104] width 157 height 30
paste input "RYAN BLACK"
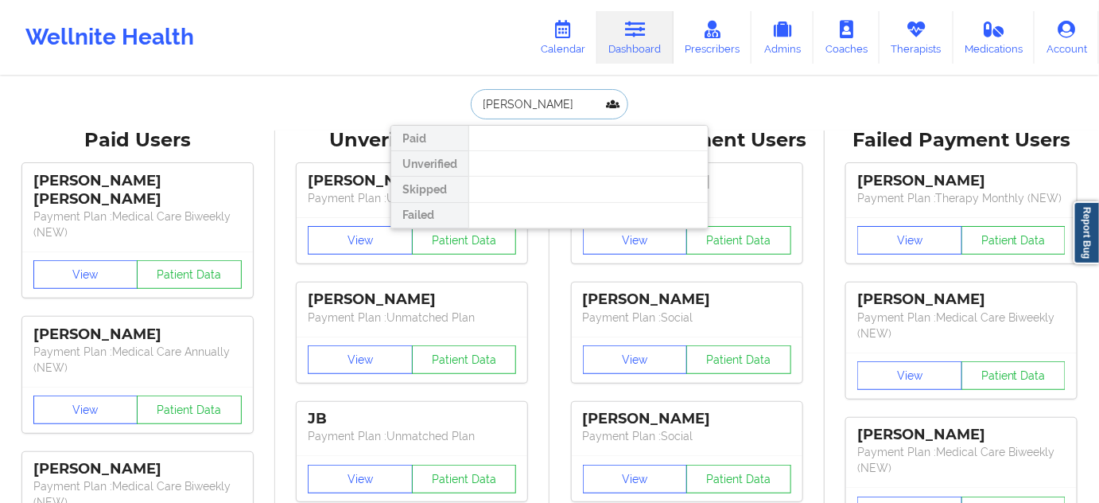
click at [503, 98] on input "RYAN BLACK" at bounding box center [549, 104] width 157 height 30
click at [505, 103] on input "RYAN BLACK" at bounding box center [549, 104] width 157 height 30
click at [506, 103] on input "RYAN BLACK" at bounding box center [549, 104] width 157 height 30
click at [521, 110] on input "RYAN BLACK" at bounding box center [549, 104] width 157 height 30
click at [522, 110] on input "RYAN BLACK" at bounding box center [549, 104] width 157 height 30
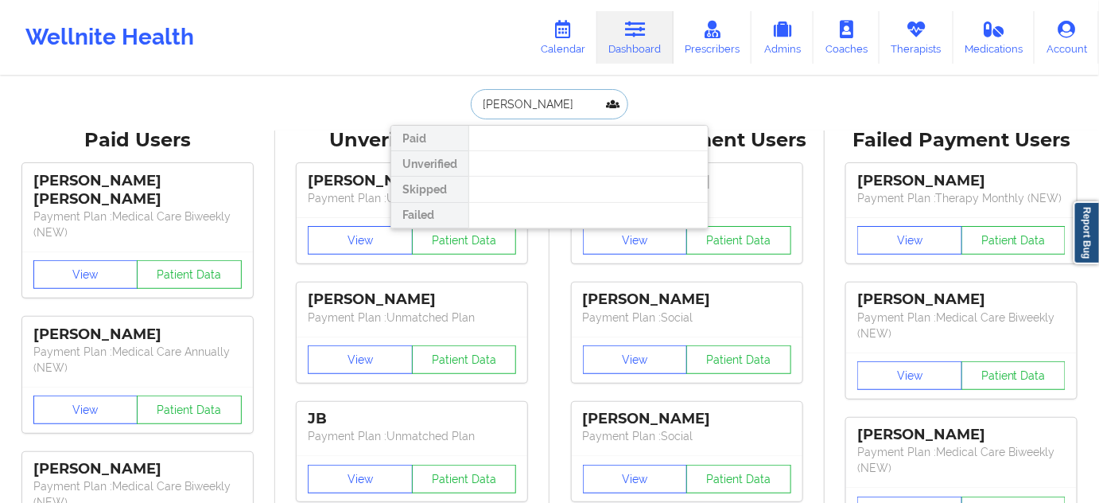
click at [522, 110] on input "RYAN BLACK" at bounding box center [549, 104] width 157 height 30
paste input "morgansmcclain@gmail.com"
type input "morgansmcclain@gmail.com"
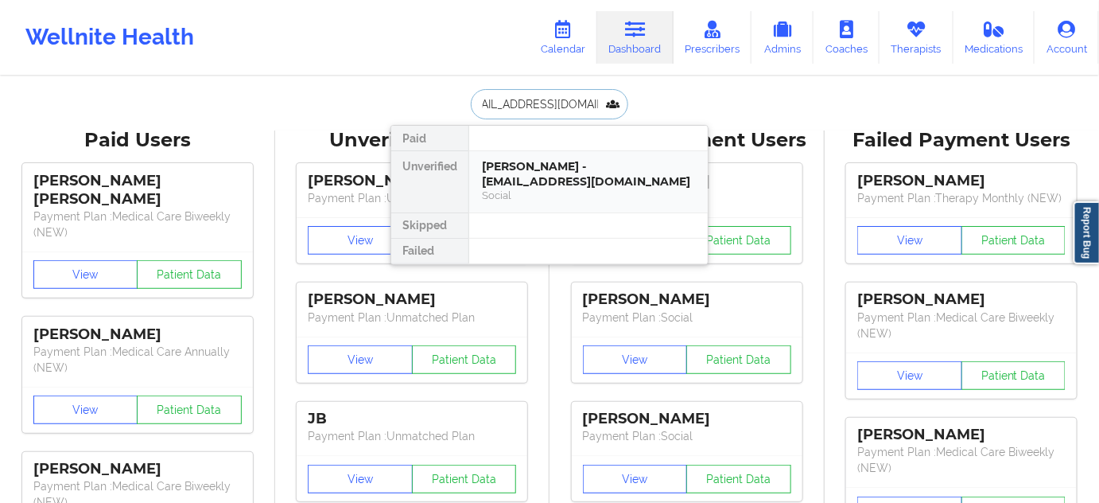
click at [585, 169] on div "Morgan McClain - morgansmcclain@gmail.com" at bounding box center [588, 173] width 213 height 29
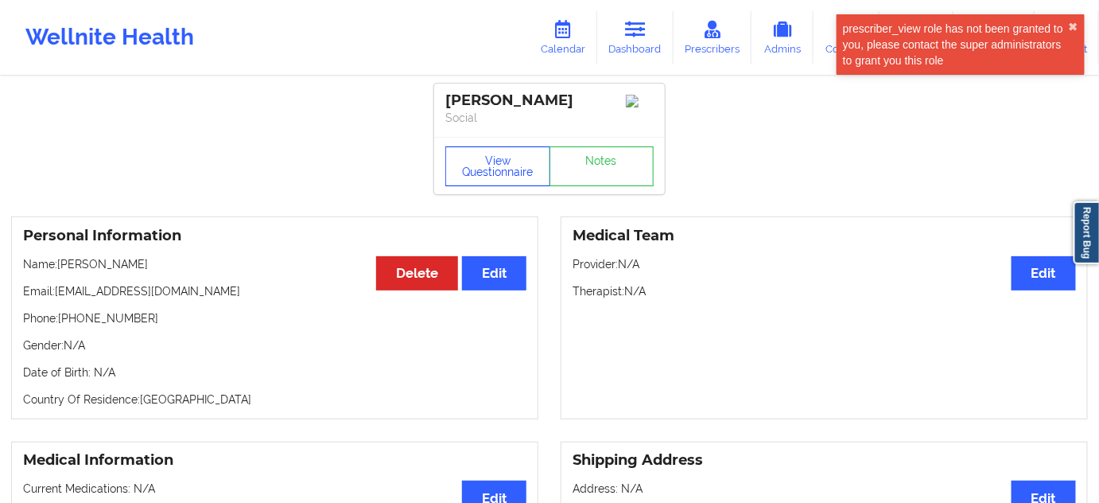
click at [507, 165] on button "View Questionnaire" at bounding box center [497, 166] width 105 height 40
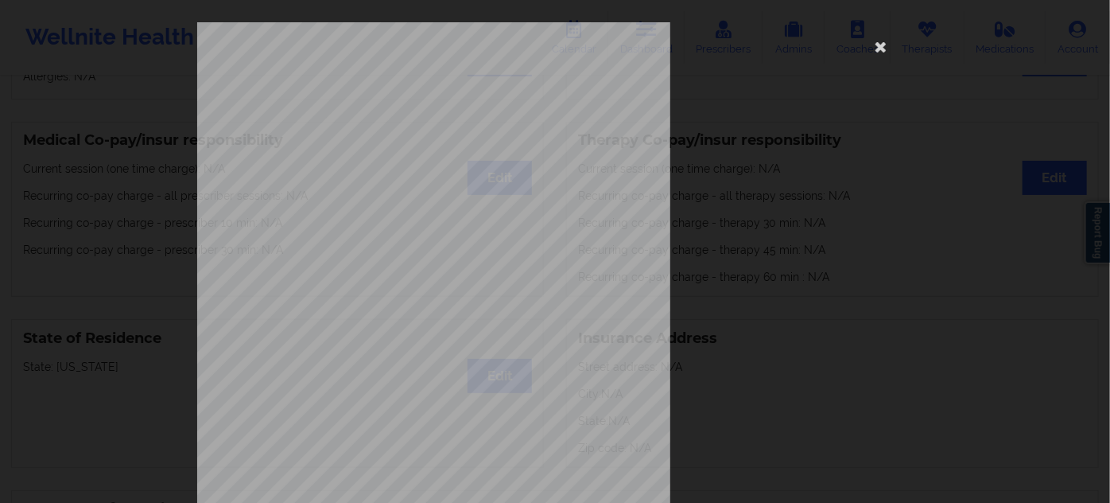
scroll to position [256, 0]
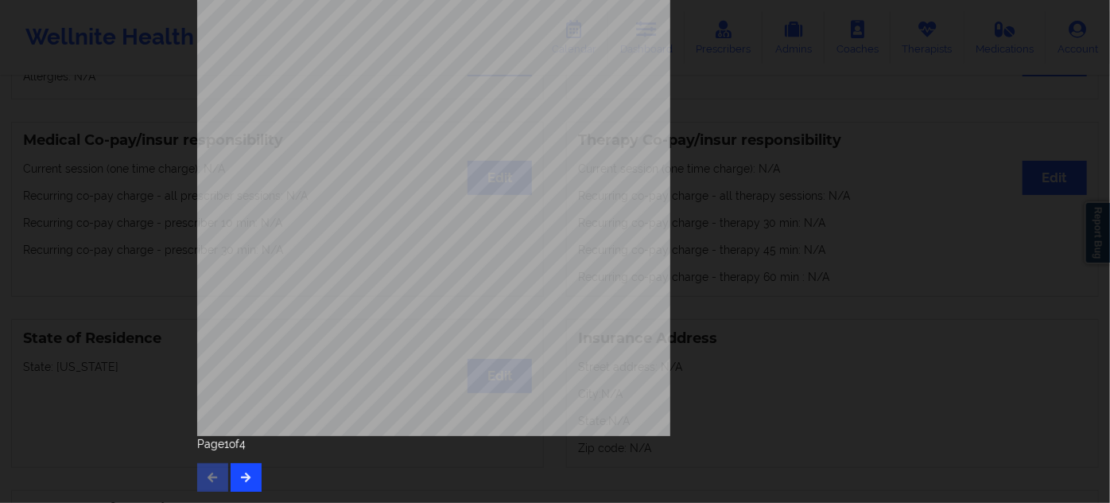
click at [237, 487] on div "1161 Mission St San Francisco, CA, 94103 What state do you live in ? Pennsylvan…" at bounding box center [555, 129] width 738 height 748
click at [250, 479] on button "button" at bounding box center [246, 477] width 31 height 29
click at [250, 478] on button "button" at bounding box center [246, 477] width 31 height 29
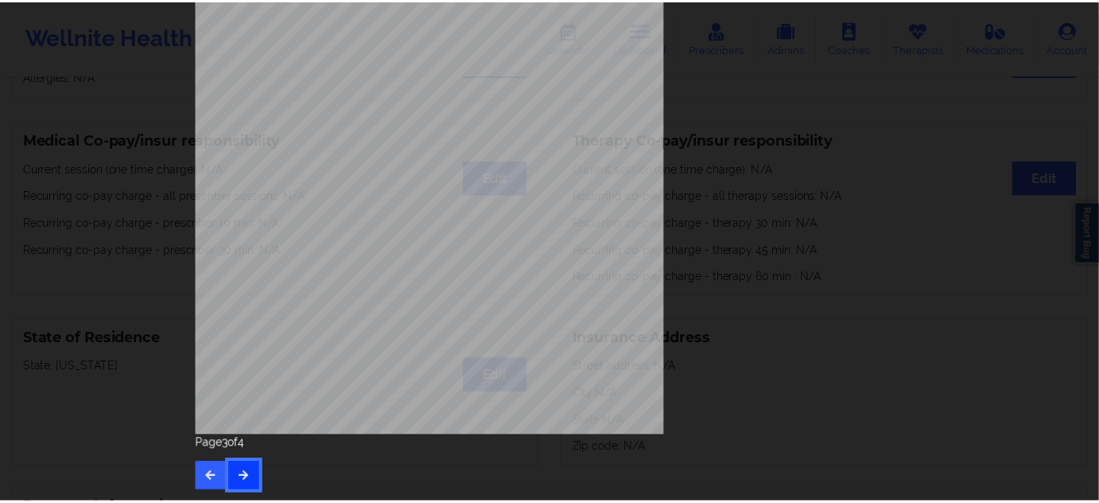
scroll to position [0, 0]
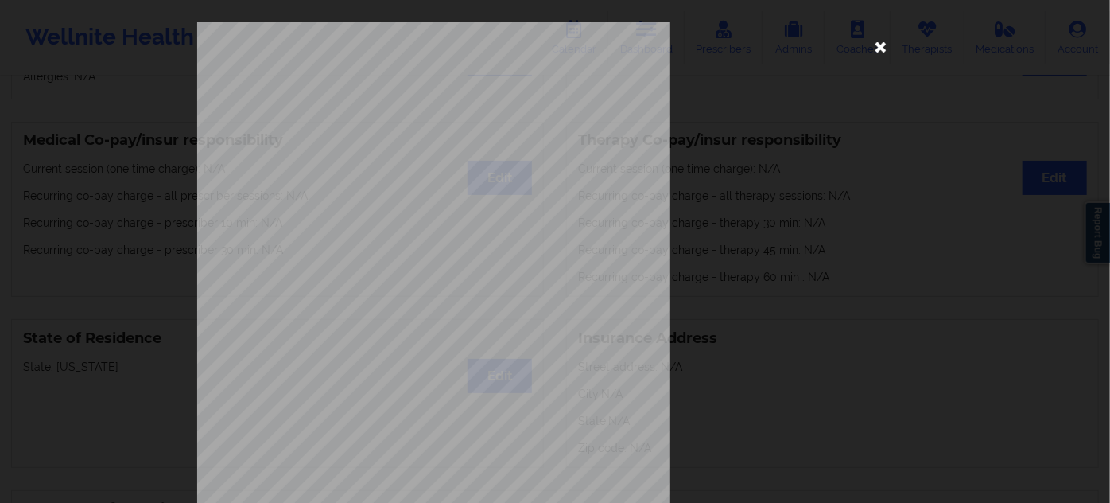
click at [878, 56] on icon at bounding box center [880, 45] width 25 height 25
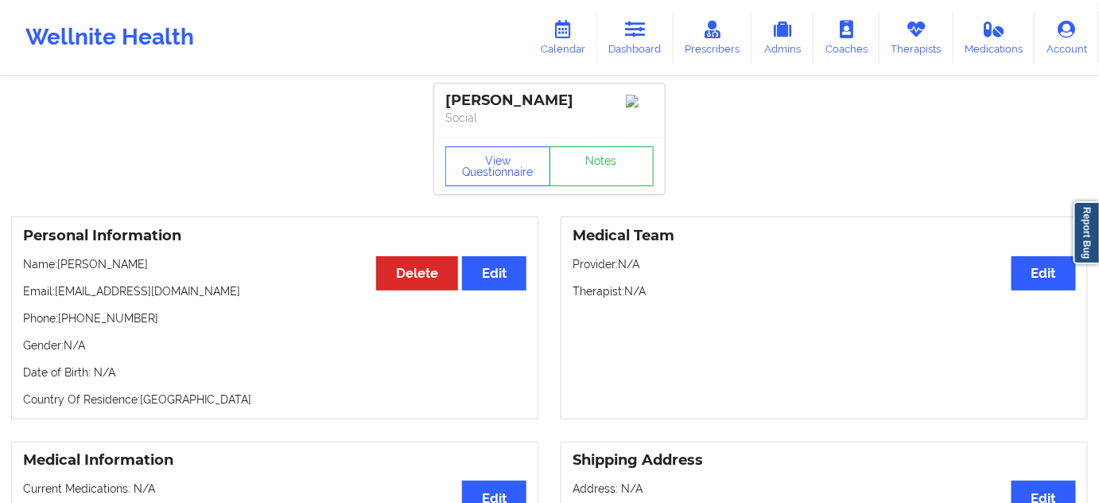
drag, startPoint x: 616, startPoint y: 47, endPoint x: 593, endPoint y: 72, distance: 34.3
click at [616, 47] on link "Dashboard" at bounding box center [635, 37] width 76 height 52
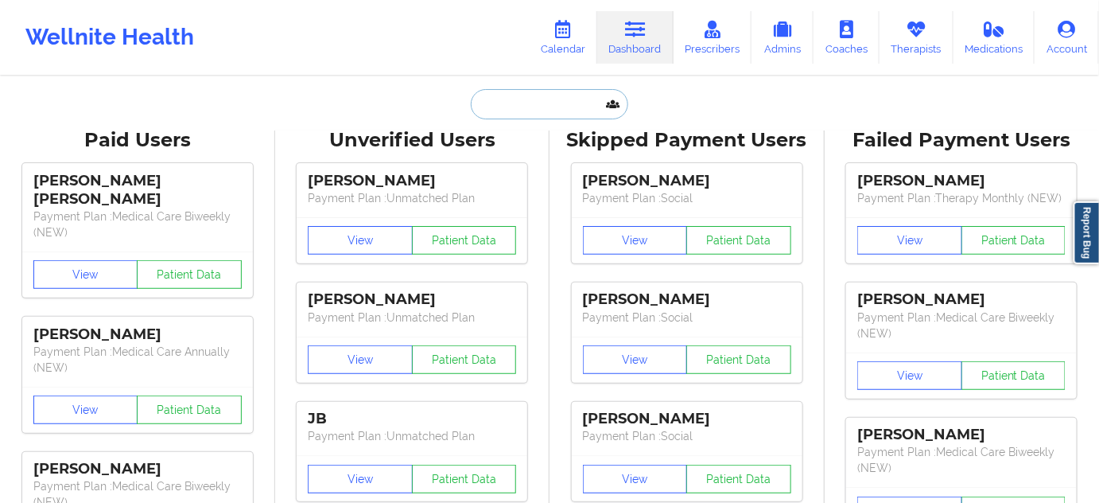
click at [553, 95] on input "text" at bounding box center [549, 104] width 157 height 30
paste input "[EMAIL_ADDRESS][DOMAIN_NAME]"
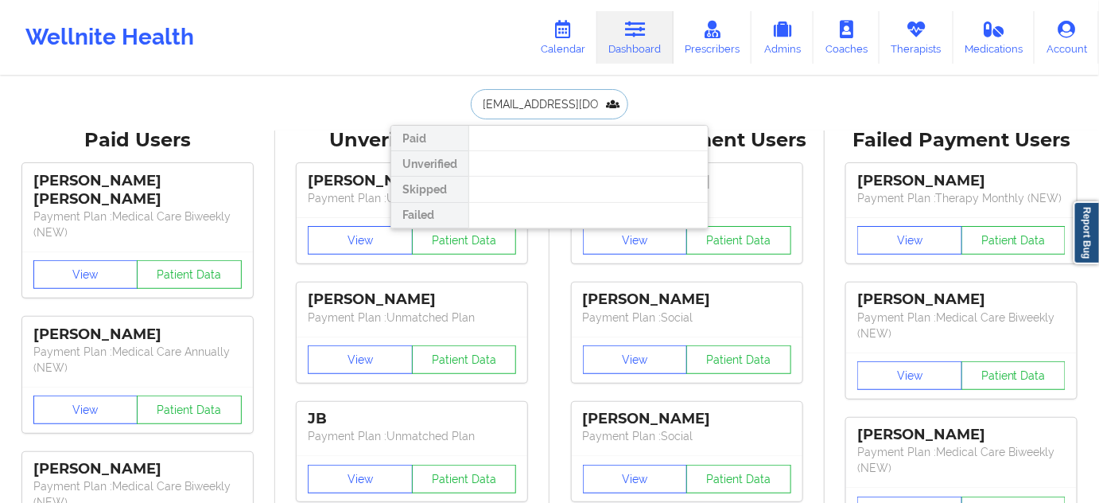
click at [536, 109] on input "[EMAIL_ADDRESS][DOMAIN_NAME]" at bounding box center [549, 104] width 157 height 30
click at [535, 109] on input "[EMAIL_ADDRESS][DOMAIN_NAME]" at bounding box center [549, 104] width 157 height 30
click at [541, 90] on input "[EMAIL_ADDRESS][DOMAIN_NAME]" at bounding box center [549, 104] width 157 height 30
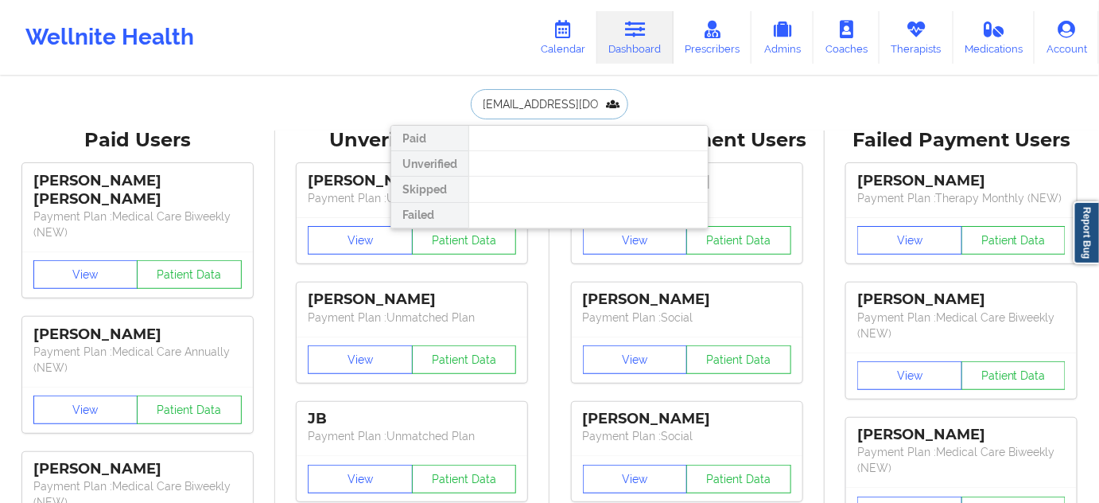
click at [540, 91] on input "[EMAIL_ADDRESS][DOMAIN_NAME]" at bounding box center [549, 104] width 157 height 30
click at [538, 92] on input "[EMAIL_ADDRESS][DOMAIN_NAME]" at bounding box center [549, 104] width 157 height 30
click at [538, 93] on input "[EMAIL_ADDRESS][DOMAIN_NAME]" at bounding box center [549, 104] width 157 height 30
click at [544, 107] on input "[EMAIL_ADDRESS][DOMAIN_NAME]" at bounding box center [549, 104] width 157 height 30
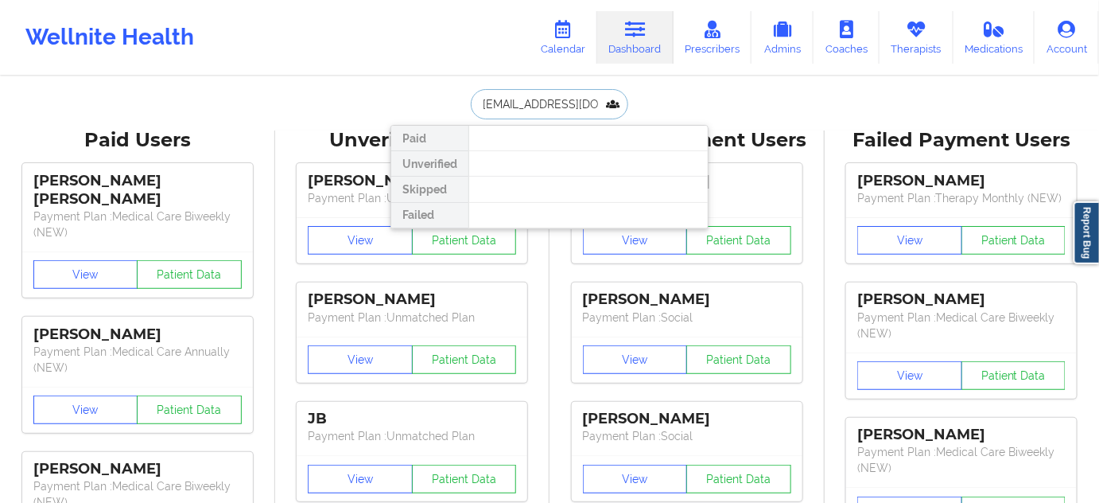
click at [547, 107] on input "[EMAIL_ADDRESS][DOMAIN_NAME]" at bounding box center [549, 104] width 157 height 30
paste input "uakeajose@gmail.com"
type input "uakeajose@gmail.com"
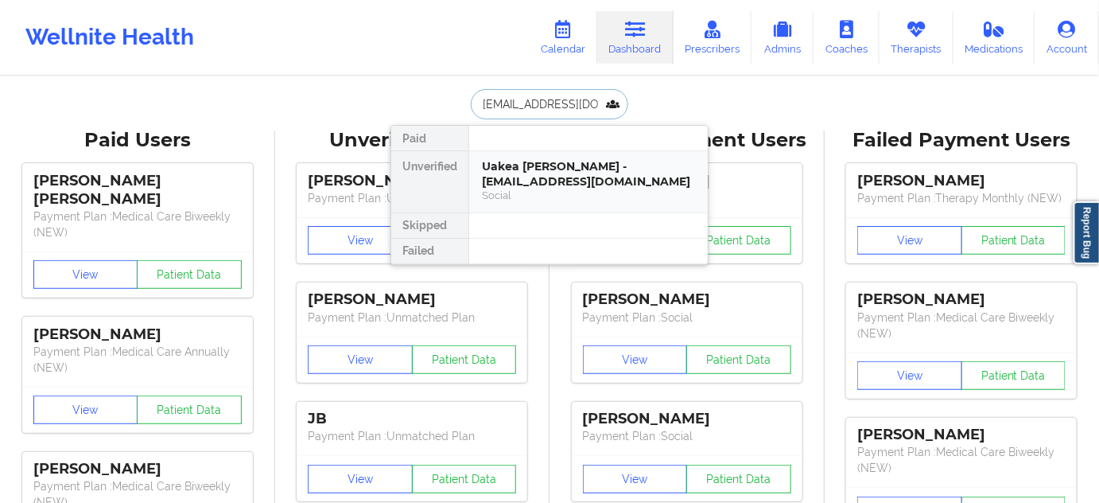
click at [555, 157] on div "Uakea Jose - uakeajose@gmail.com Social" at bounding box center [588, 181] width 239 height 61
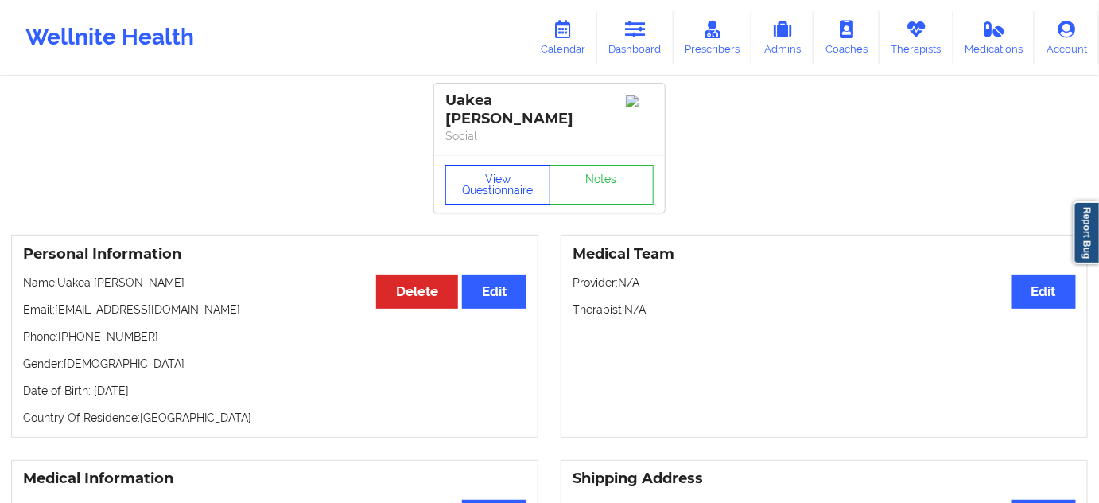
drag, startPoint x: 494, startPoint y: 175, endPoint x: 502, endPoint y: 186, distance: 13.7
click at [494, 175] on button "View Questionnaire" at bounding box center [497, 185] width 105 height 40
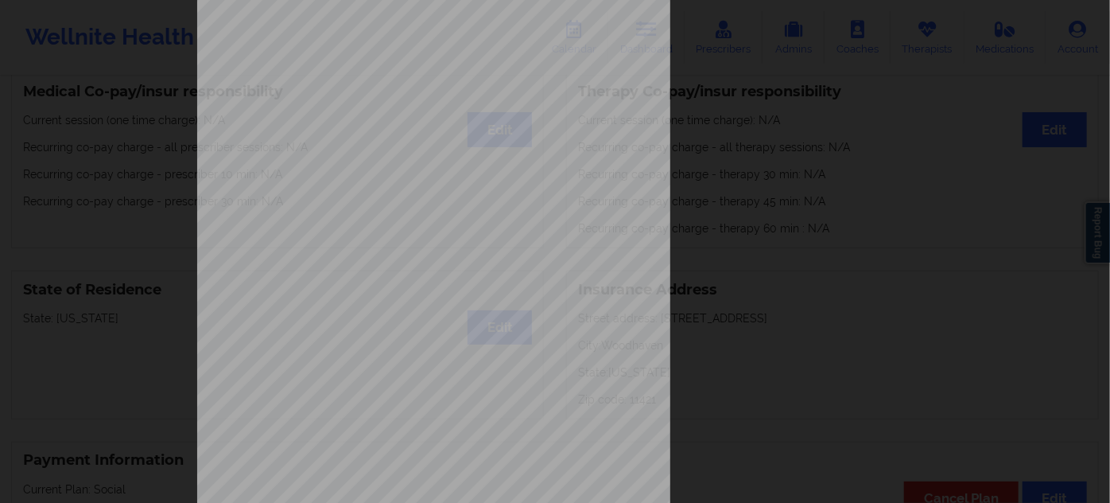
scroll to position [256, 0]
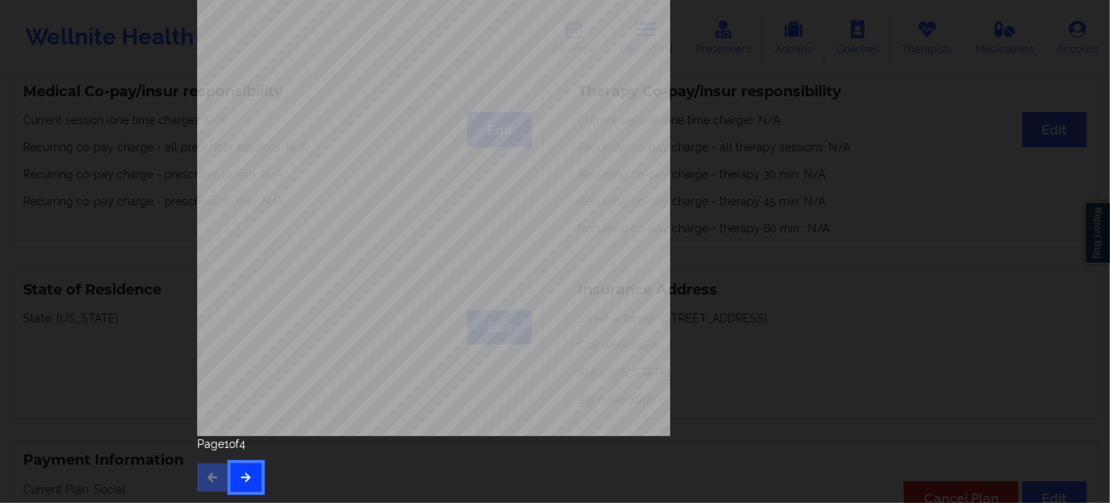
click at [243, 470] on button "button" at bounding box center [246, 477] width 31 height 29
click at [248, 491] on button "button" at bounding box center [246, 477] width 31 height 29
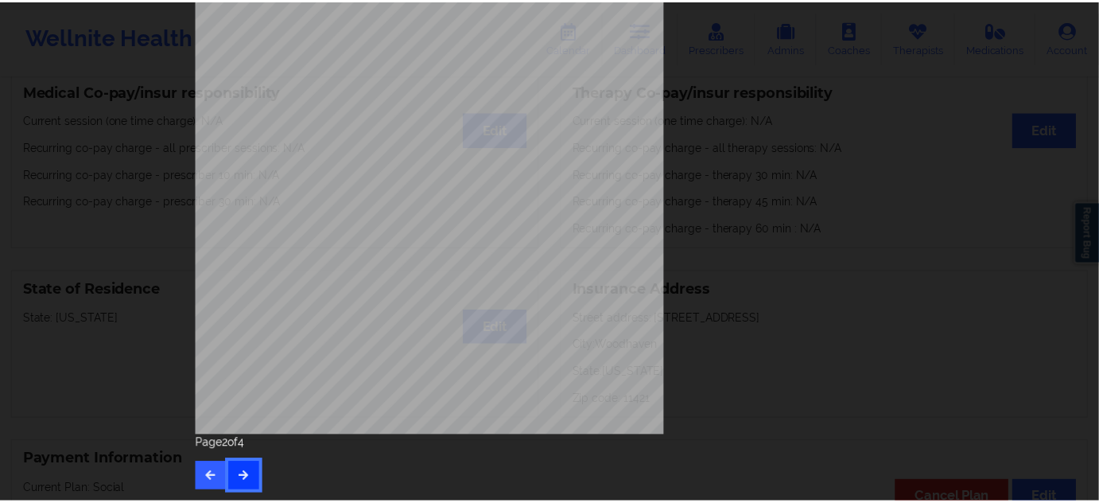
scroll to position [0, 0]
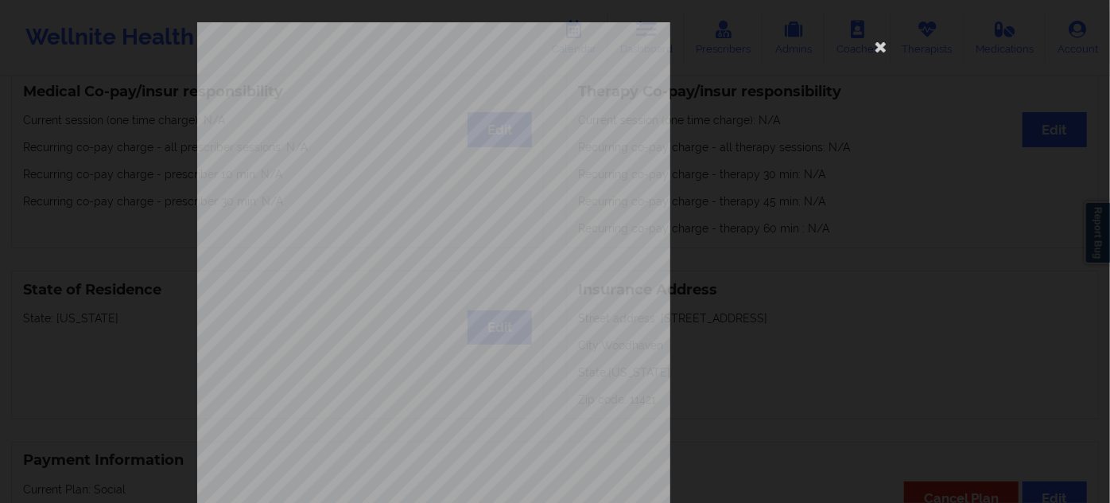
click at [379, 122] on span "U9724599901" at bounding box center [385, 122] width 45 height 7
click at [875, 46] on icon at bounding box center [880, 45] width 25 height 25
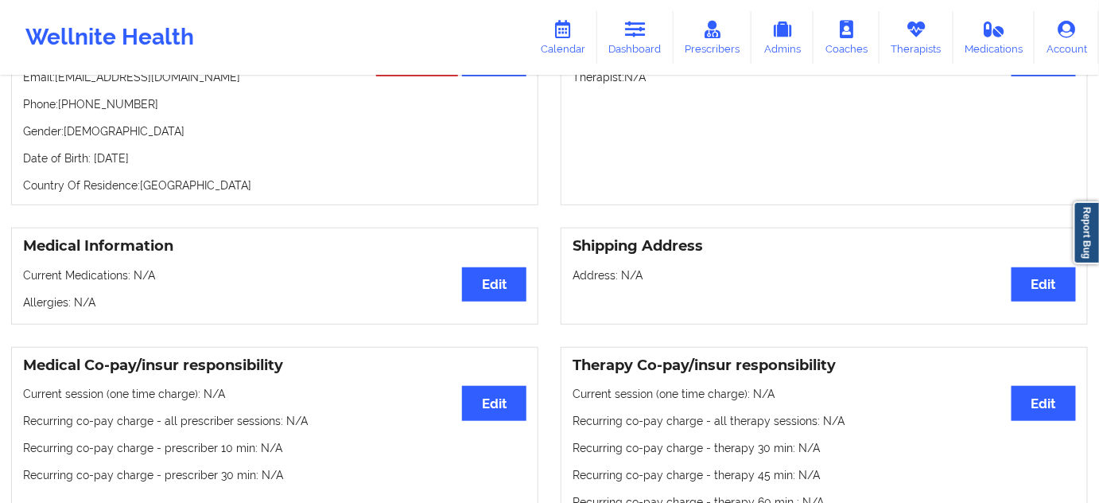
scroll to position [144, 0]
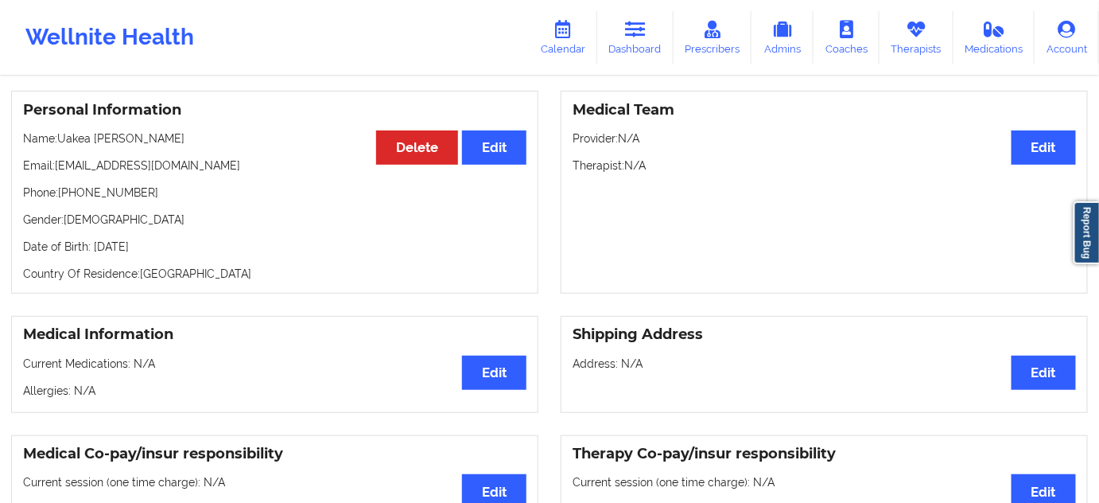
click at [161, 239] on p "Date of Birth: 14th of June 1996" at bounding box center [274, 247] width 503 height 16
drag, startPoint x: 161, startPoint y: 231, endPoint x: 199, endPoint y: 239, distance: 39.0
click at [162, 239] on p "Date of Birth: 14th of June 1996" at bounding box center [274, 247] width 503 height 16
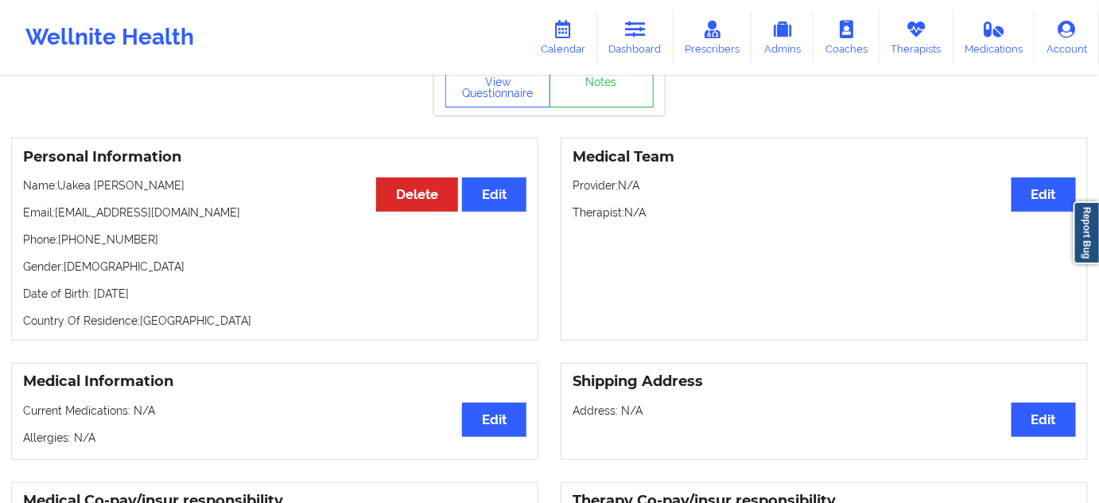
scroll to position [72, 0]
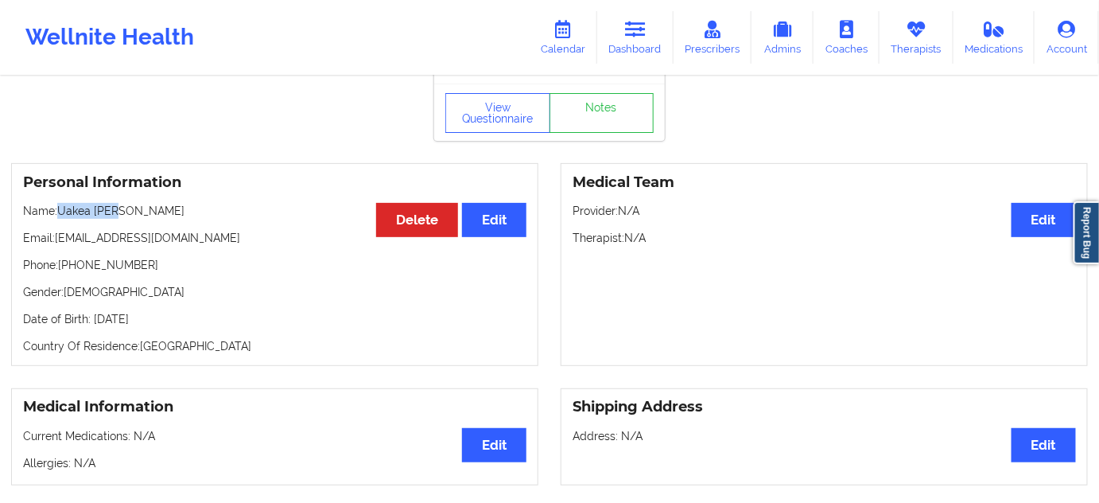
drag, startPoint x: 132, startPoint y: 190, endPoint x: 62, endPoint y: 194, distance: 70.1
click at [62, 203] on p "Name: Uakea Jose" at bounding box center [274, 211] width 503 height 16
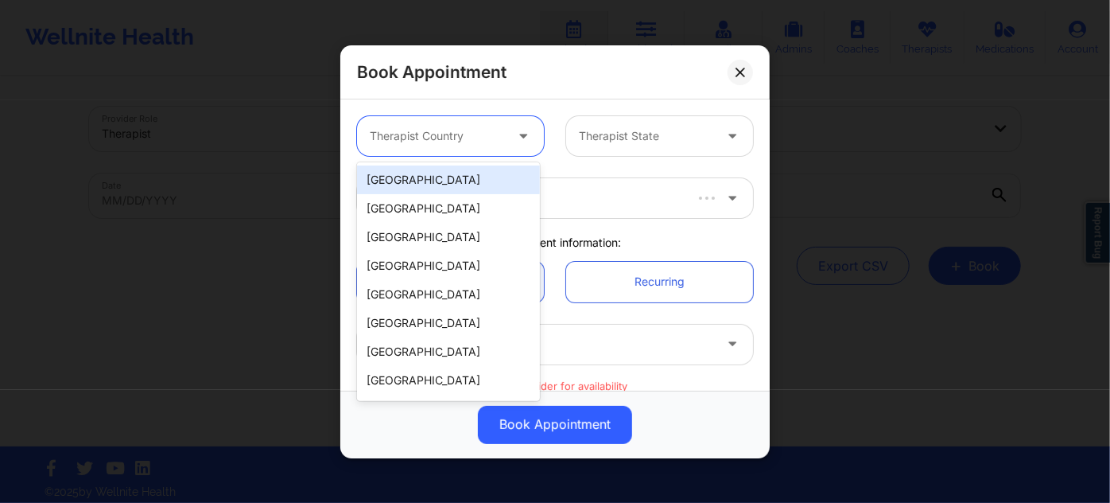
click at [528, 144] on div at bounding box center [524, 136] width 19 height 20
drag, startPoint x: 481, startPoint y: 127, endPoint x: 485, endPoint y: 165, distance: 37.6
click at [482, 129] on div at bounding box center [437, 135] width 134 height 19
drag, startPoint x: 487, startPoint y: 172, endPoint x: 575, endPoint y: 142, distance: 92.3
click at [491, 170] on div "[GEOGRAPHIC_DATA]" at bounding box center [448, 179] width 183 height 29
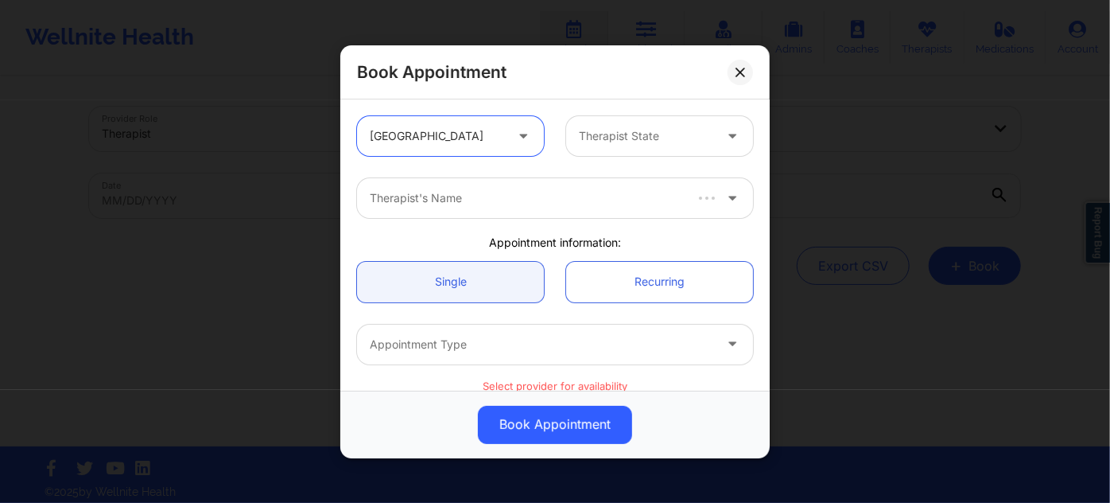
click at [608, 137] on div at bounding box center [646, 135] width 134 height 19
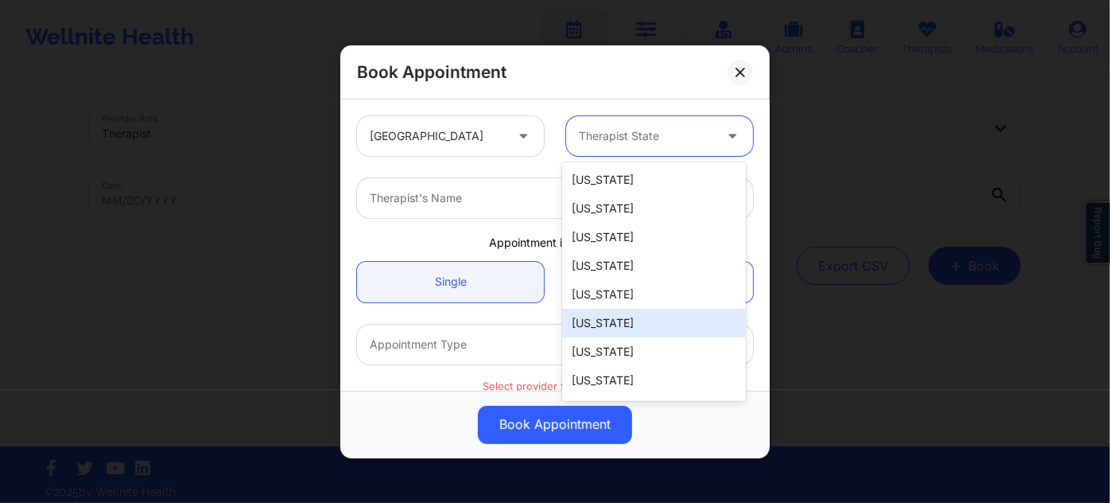
scroll to position [144, 0]
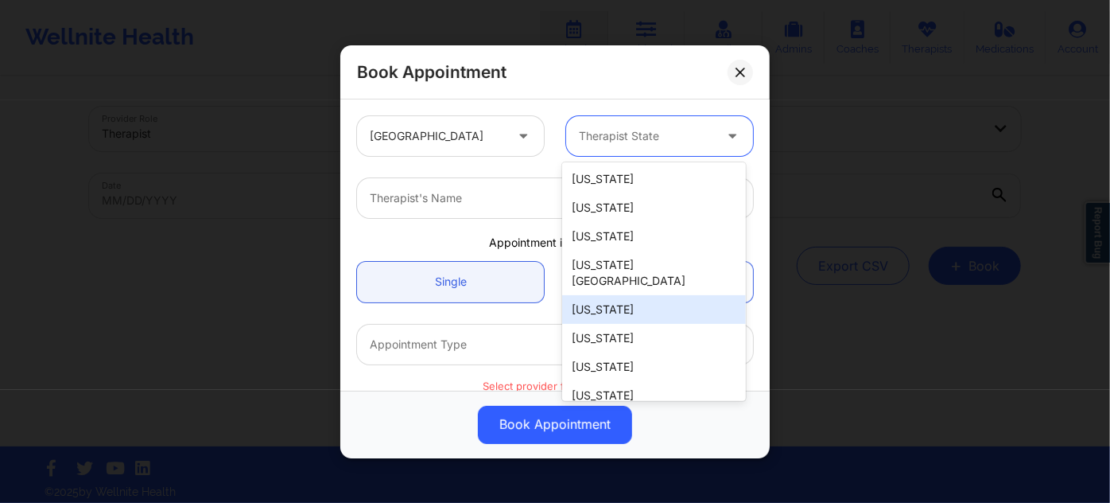
drag, startPoint x: 635, startPoint y: 290, endPoint x: 558, endPoint y: 238, distance: 93.3
click at [634, 295] on div "[US_STATE]" at bounding box center [653, 309] width 183 height 29
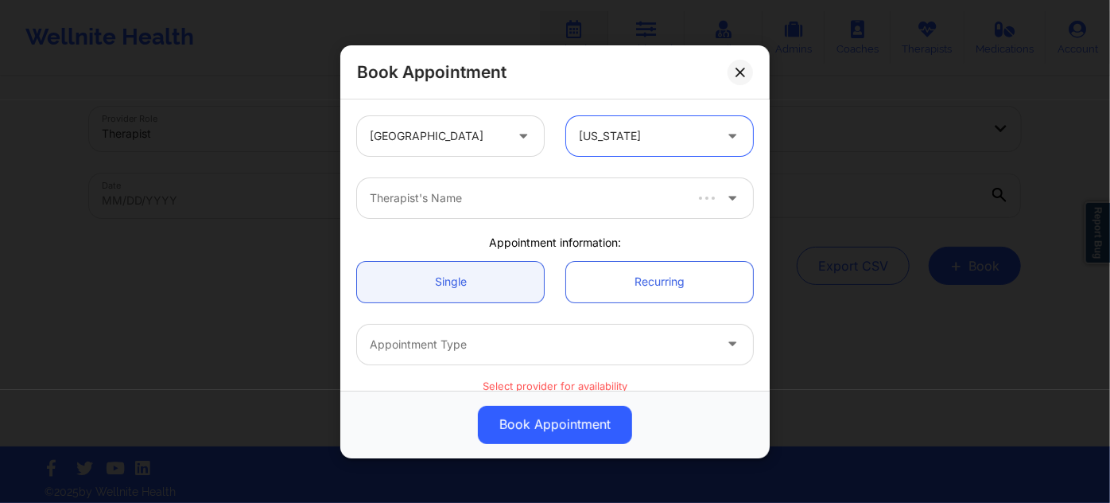
click at [533, 212] on div "Therapist's Name" at bounding box center [520, 198] width 326 height 40
paste input "[US_STATE][PERSON_NAME]"
type input "[US_STATE][PERSON_NAME]"
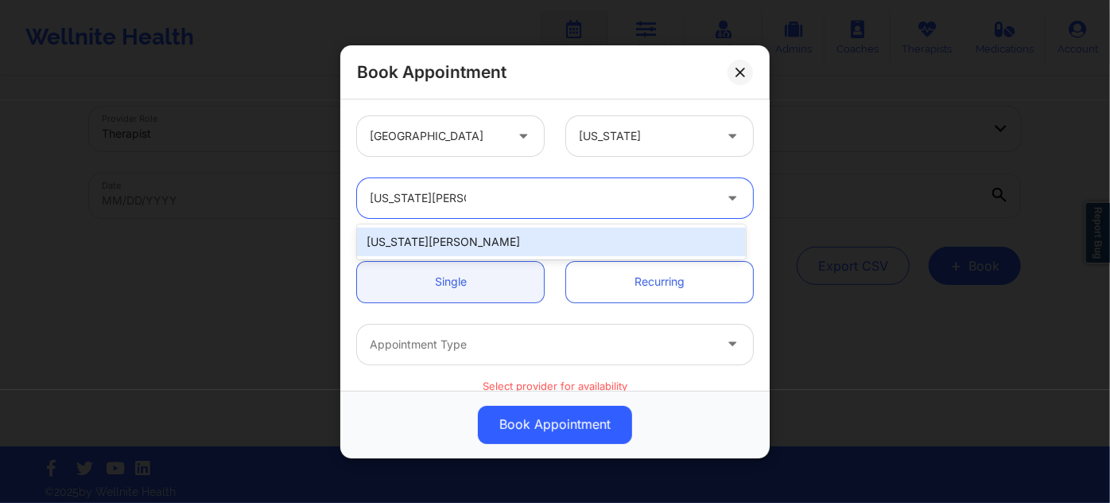
drag, startPoint x: 574, startPoint y: 243, endPoint x: 560, endPoint y: 243, distance: 14.3
click at [573, 243] on div "[US_STATE][PERSON_NAME]" at bounding box center [551, 241] width 389 height 29
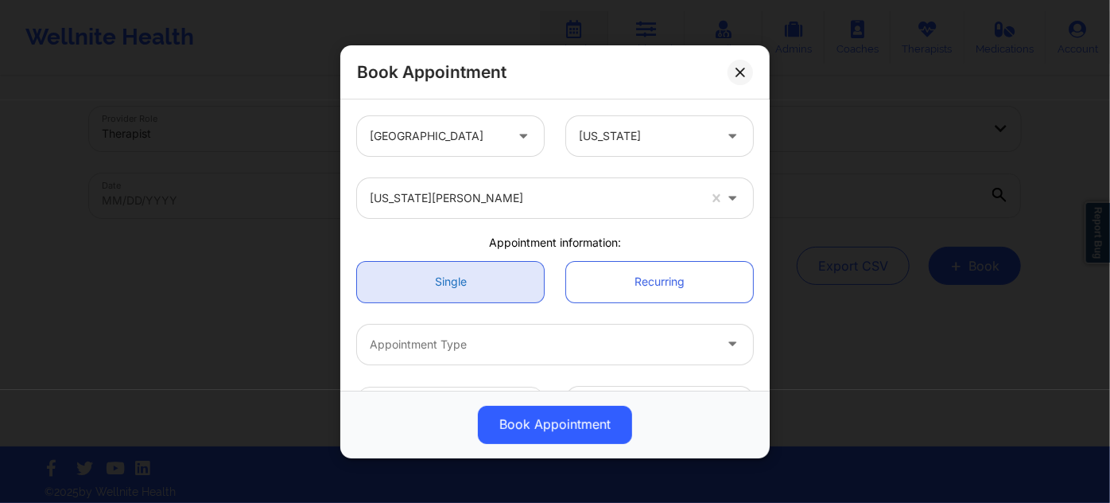
click at [491, 266] on link "Single" at bounding box center [450, 281] width 187 height 41
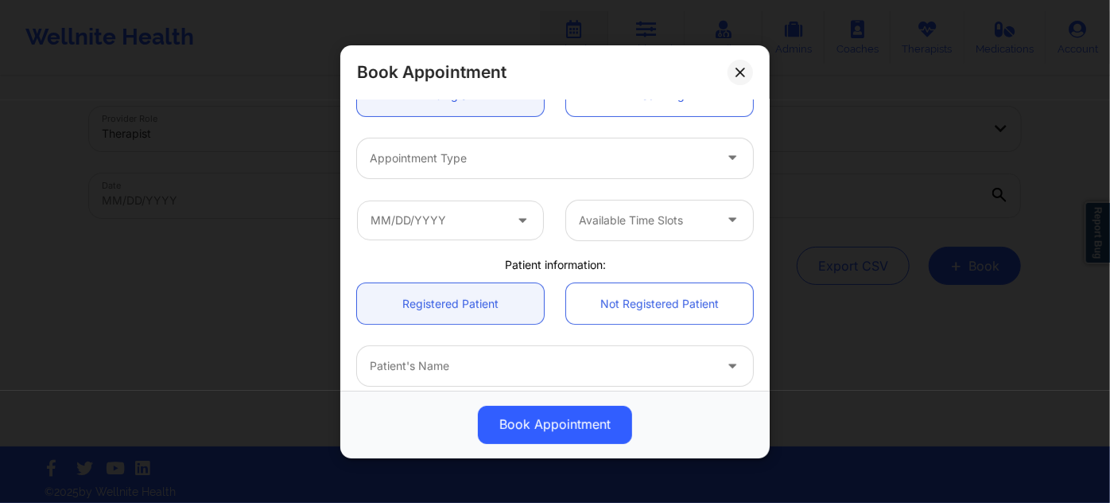
scroll to position [216, 0]
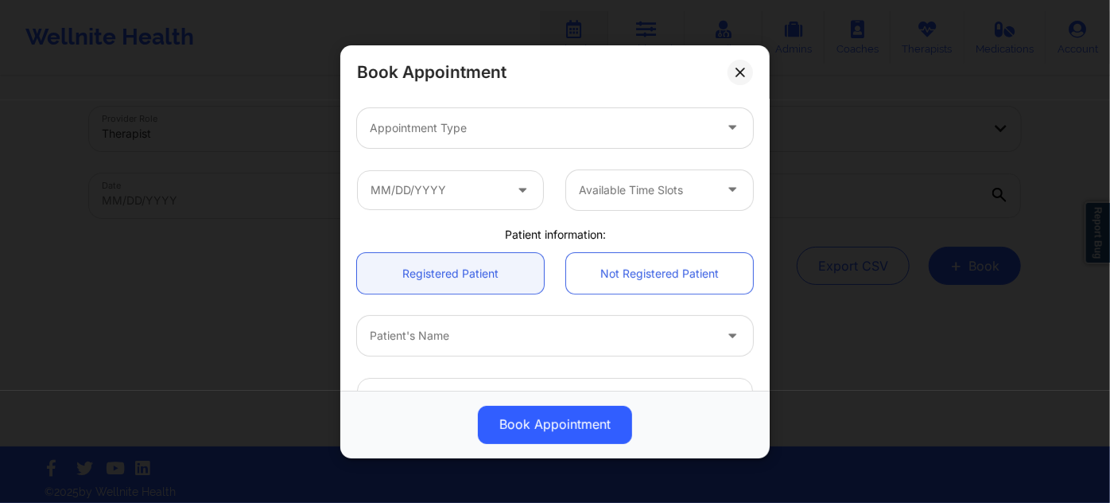
click at [534, 120] on div at bounding box center [542, 127] width 344 height 19
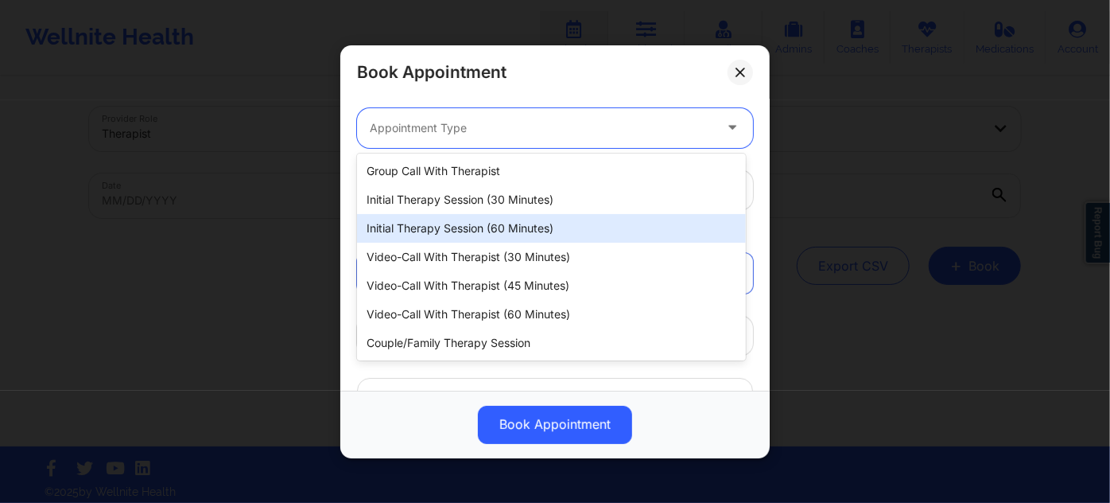
click at [574, 228] on div "Initial Therapy Session (60 minutes)" at bounding box center [551, 228] width 389 height 29
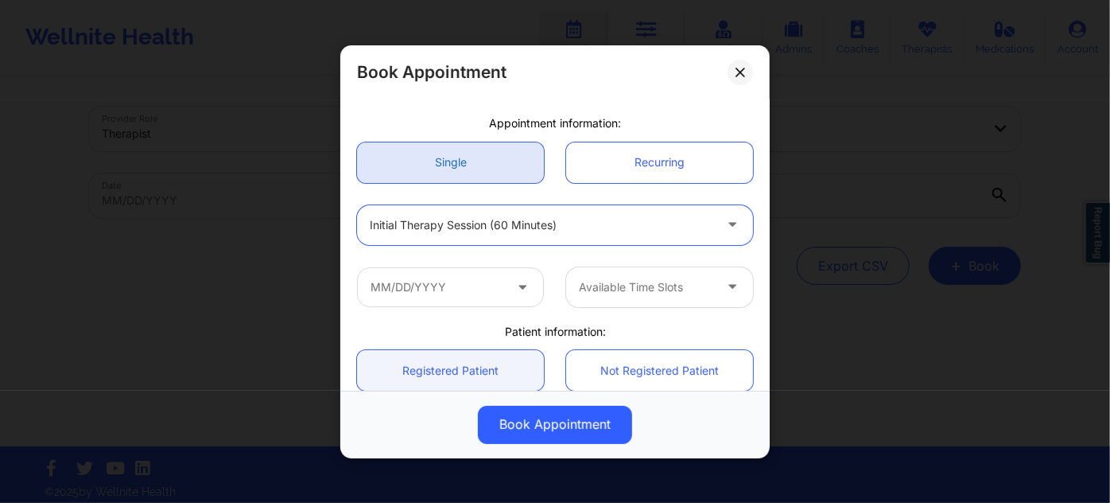
scroll to position [144, 0]
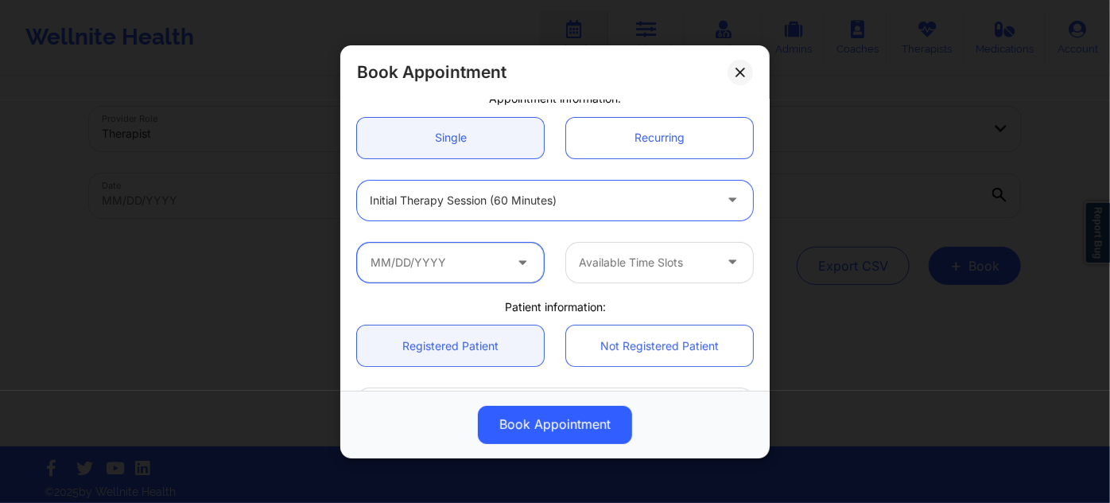
click at [495, 250] on input "text" at bounding box center [450, 262] width 187 height 40
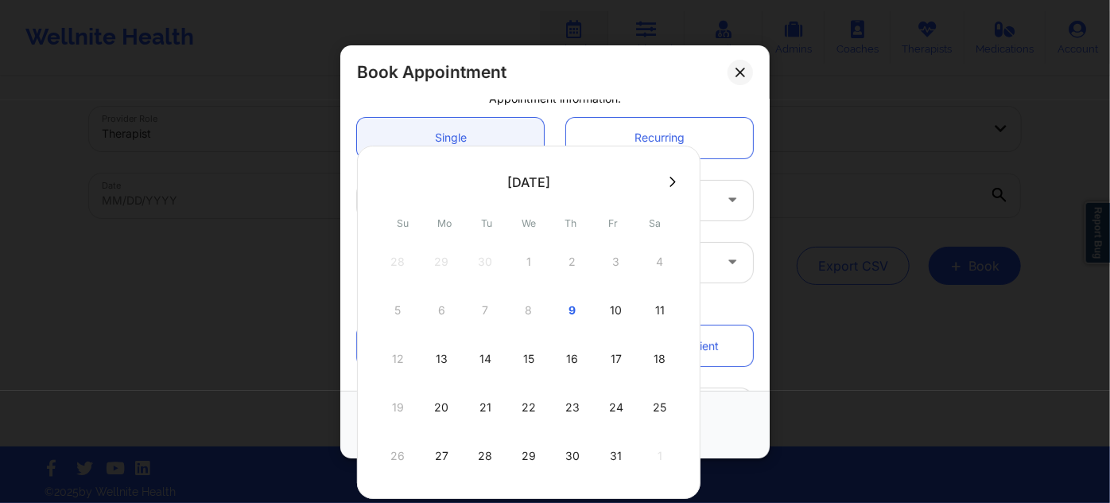
click at [441, 356] on div "13" at bounding box center [441, 358] width 40 height 45
type input "[DATE]"
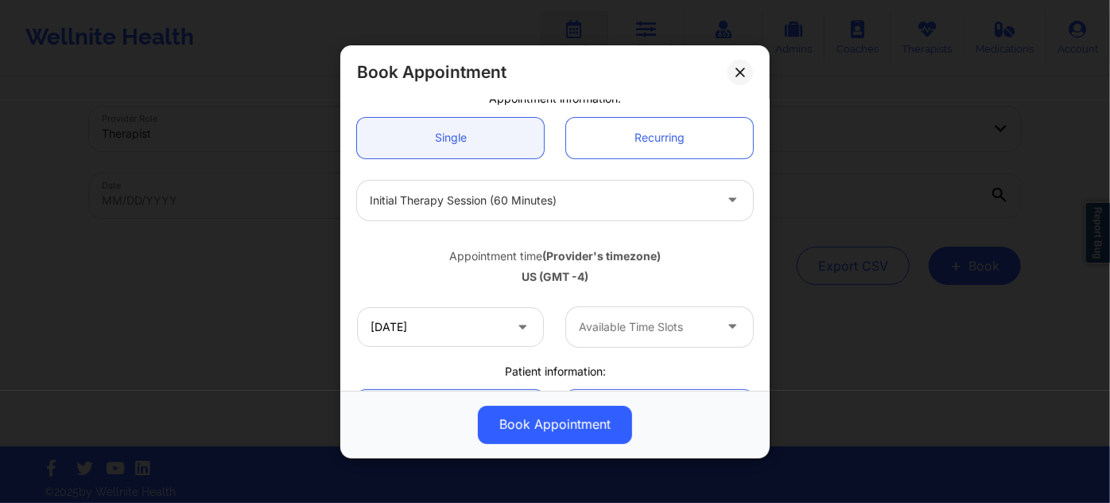
click at [658, 317] on div at bounding box center [646, 326] width 134 height 19
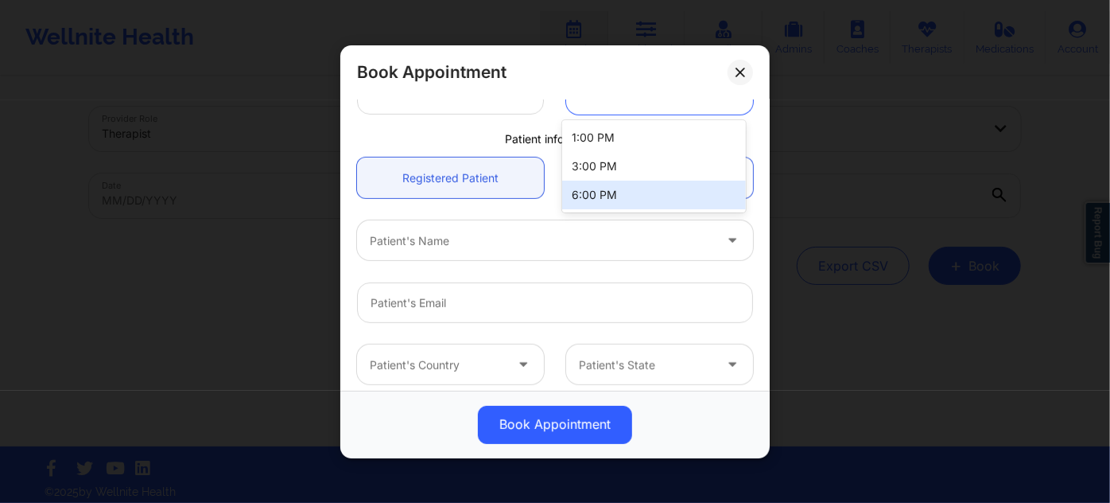
scroll to position [289, 0]
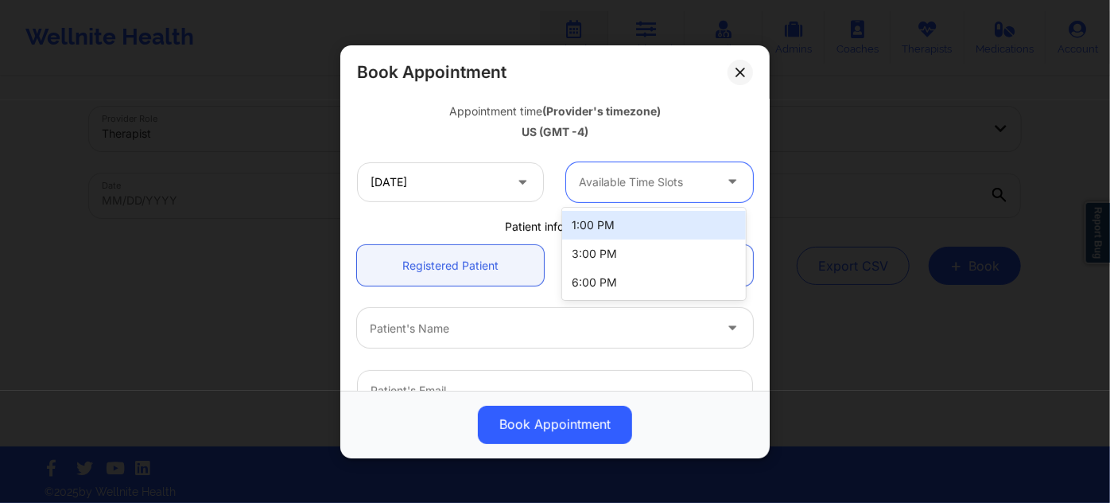
click at [644, 232] on div "1:00 PM" at bounding box center [653, 225] width 183 height 29
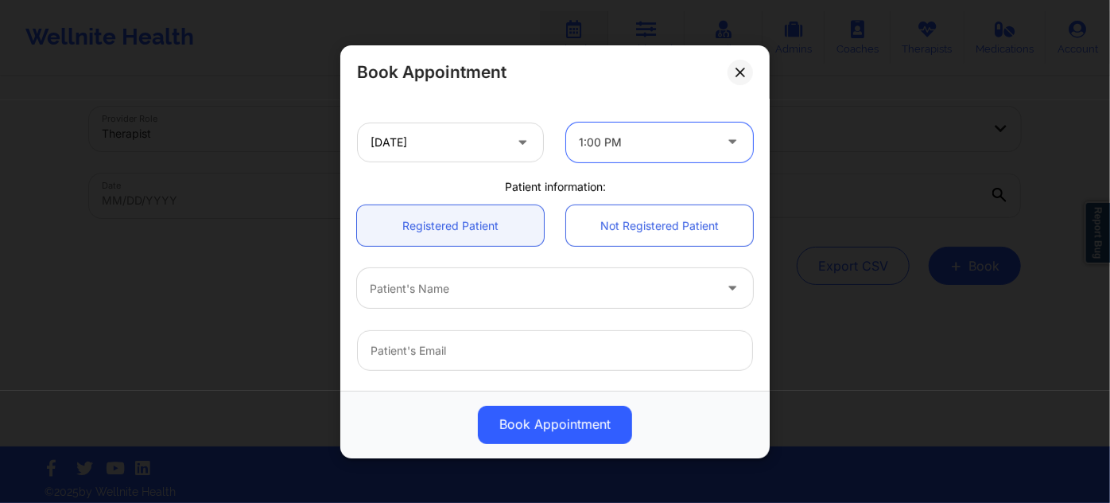
scroll to position [361, 0]
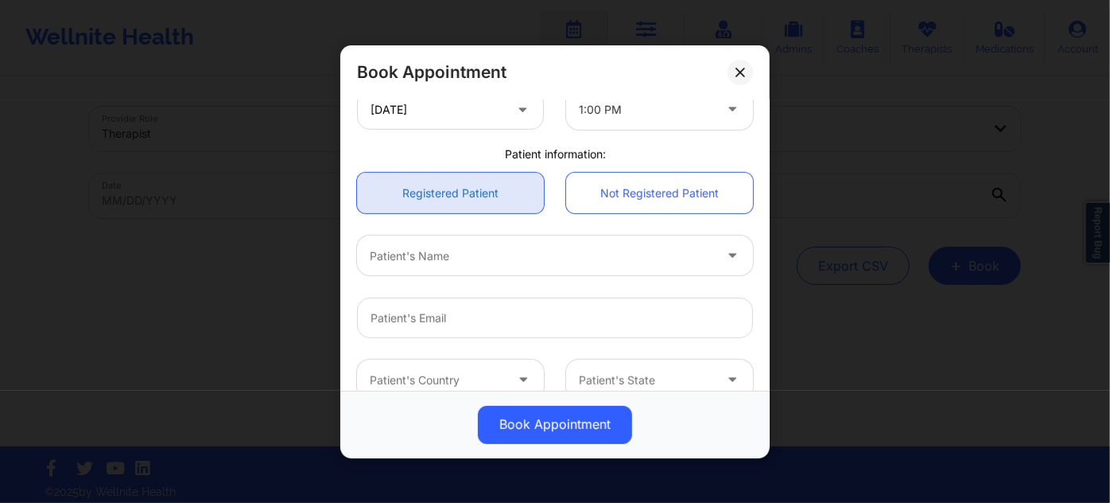
click at [495, 196] on link "Registered Patient" at bounding box center [450, 193] width 187 height 41
drag, startPoint x: 637, startPoint y: 217, endPoint x: 640, endPoint y: 208, distance: 10.1
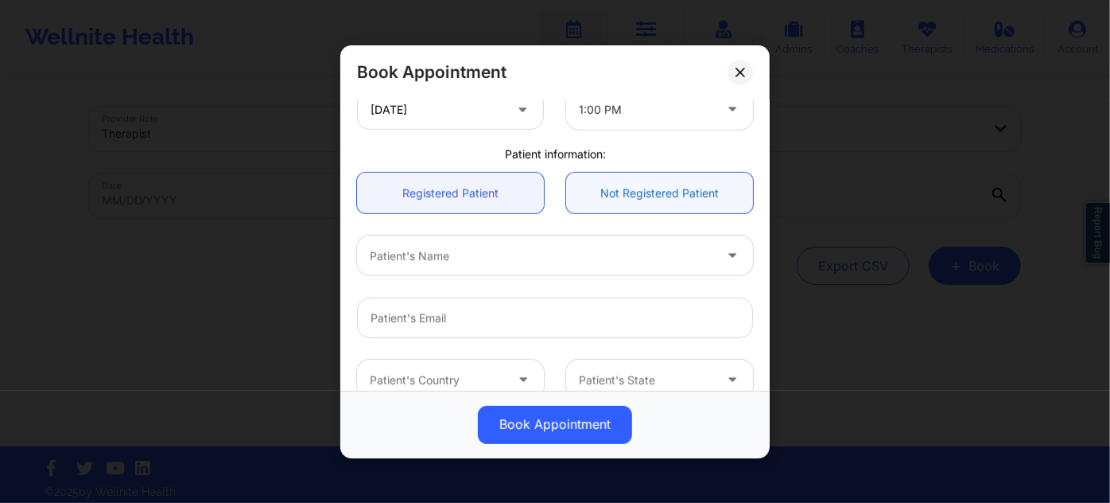
click at [638, 216] on div "Registered Patient Not Registered Patient" at bounding box center [555, 192] width 418 height 63
click at [643, 194] on link "Not Registered Patient" at bounding box center [659, 193] width 187 height 41
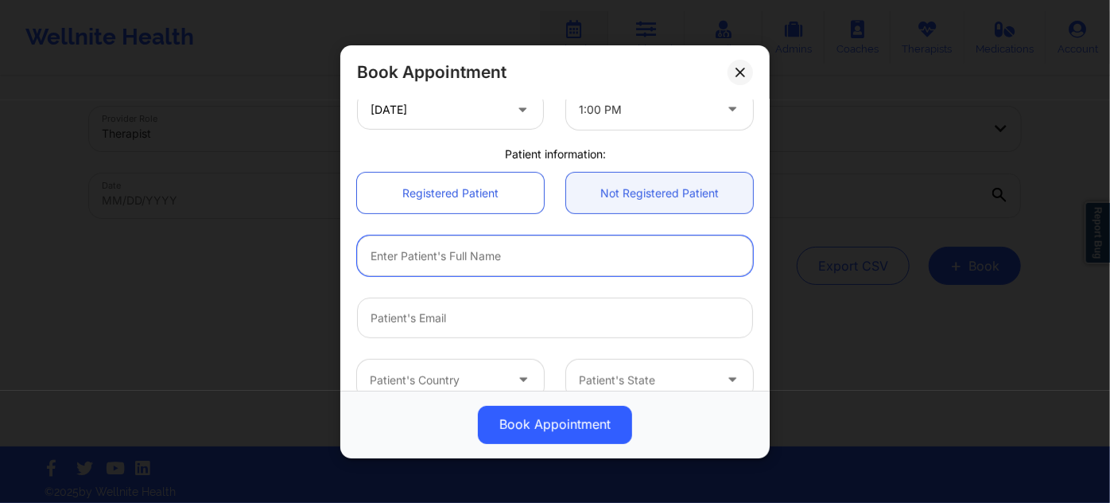
click at [529, 247] on input "text" at bounding box center [555, 255] width 396 height 41
paste input "[PERSON_NAME]"
paste input "LEBA"
type input "[PERSON_NAME]"
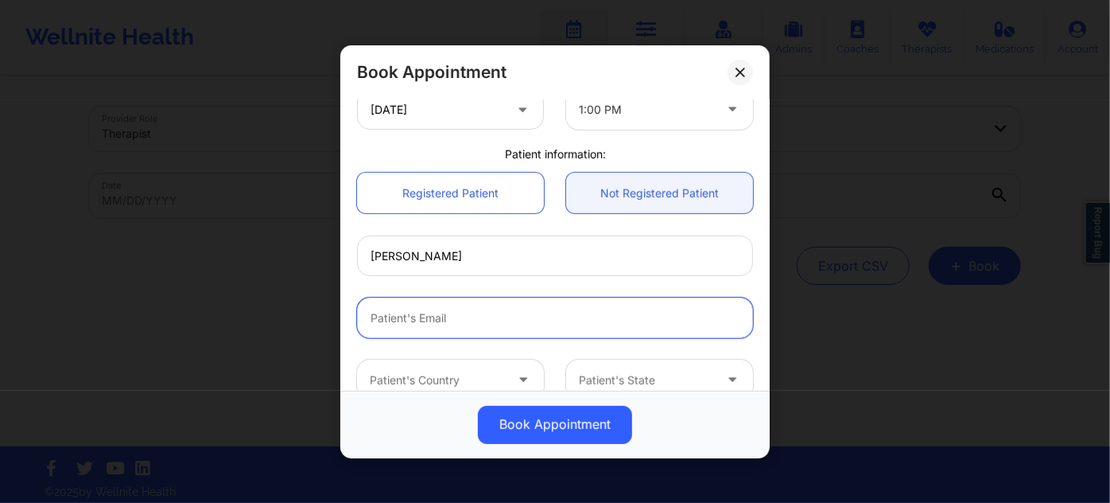
click at [533, 311] on input "email" at bounding box center [555, 317] width 396 height 41
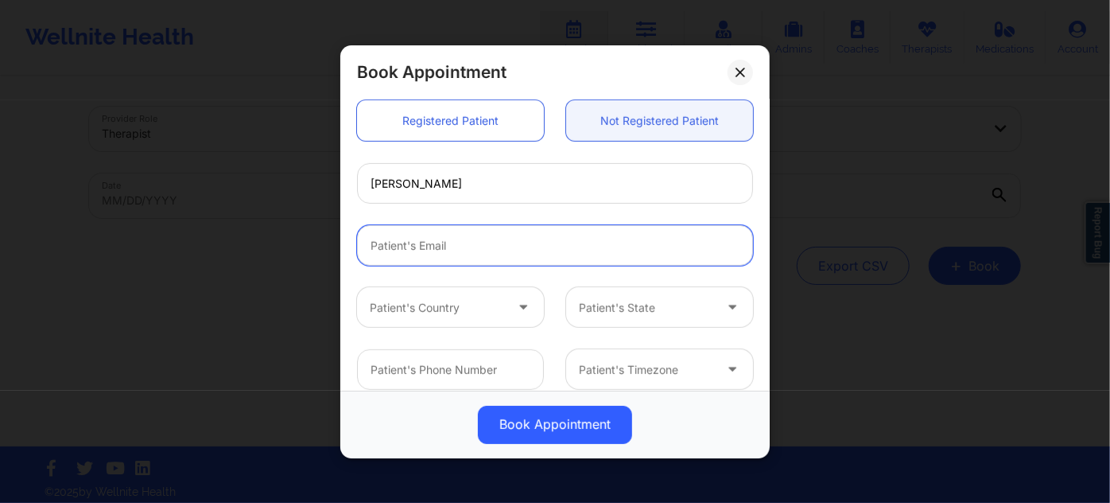
paste input "[EMAIL_ADDRESS][DOMAIN_NAME]"
type input "[EMAIL_ADDRESS][DOMAIN_NAME]"
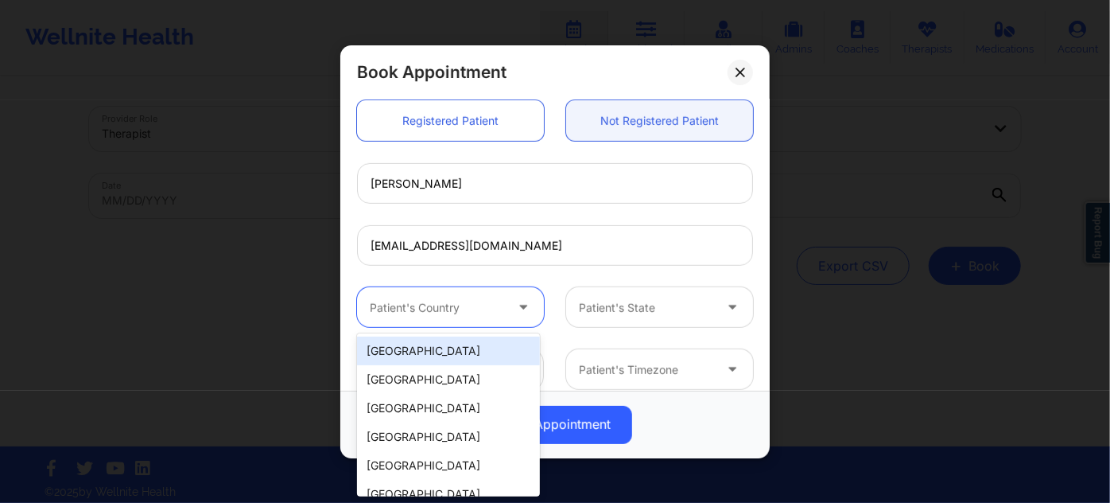
click at [477, 294] on div "Patient's Country" at bounding box center [431, 307] width 149 height 40
click at [480, 339] on div "[GEOGRAPHIC_DATA]" at bounding box center [448, 350] width 183 height 29
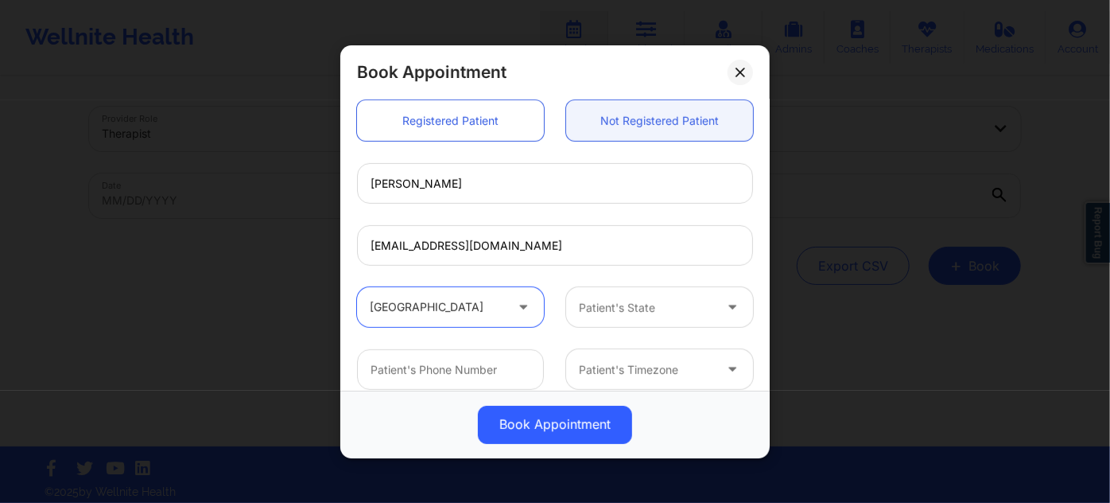
click at [596, 318] on div "Patient's State" at bounding box center [640, 307] width 149 height 40
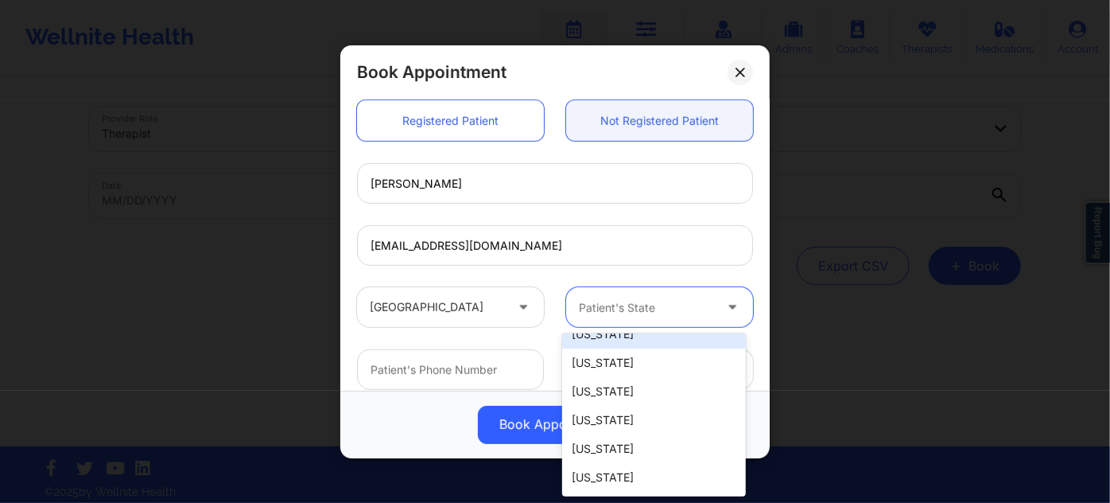
scroll to position [216, 0]
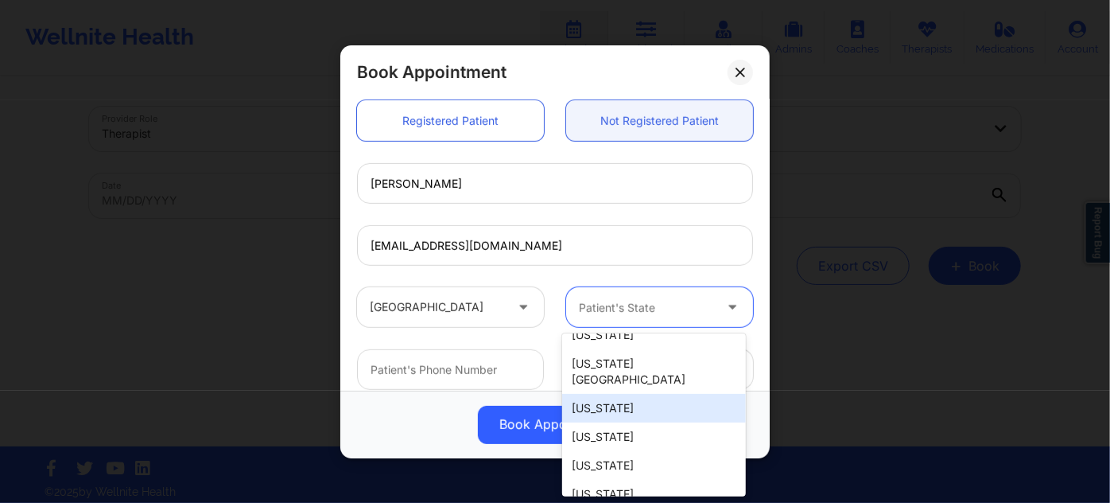
drag, startPoint x: 631, startPoint y: 394, endPoint x: 610, endPoint y: 328, distance: 69.4
click at [631, 394] on div "[US_STATE]" at bounding box center [653, 408] width 183 height 29
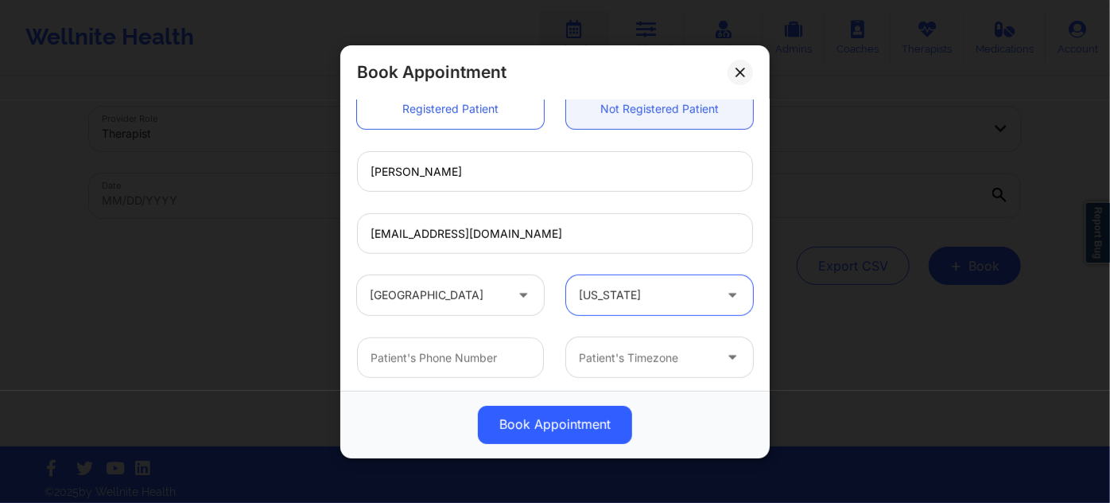
scroll to position [449, 0]
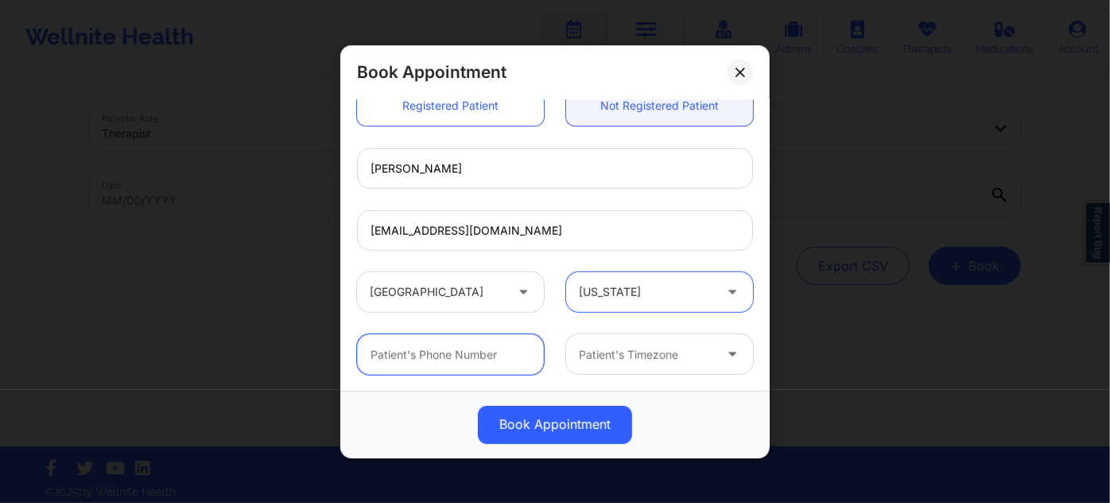
click at [430, 348] on input "text" at bounding box center [450, 354] width 187 height 41
paste input "[PHONE_NUMBER]"
type input "[PHONE_NUMBER]"
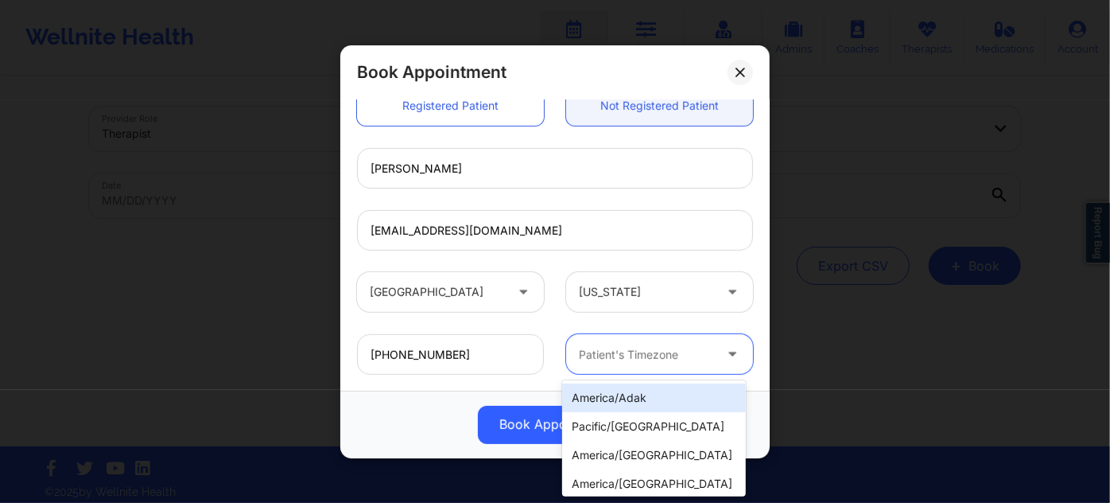
click at [630, 343] on div "Patient's Timezone" at bounding box center [640, 354] width 149 height 40
type input "new"
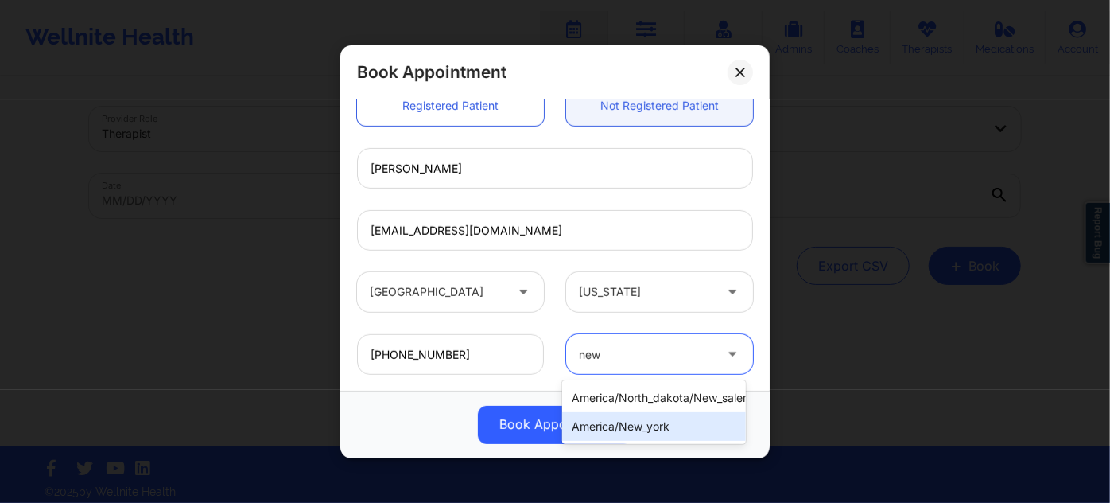
click at [627, 415] on div "america/new_york" at bounding box center [653, 426] width 183 height 29
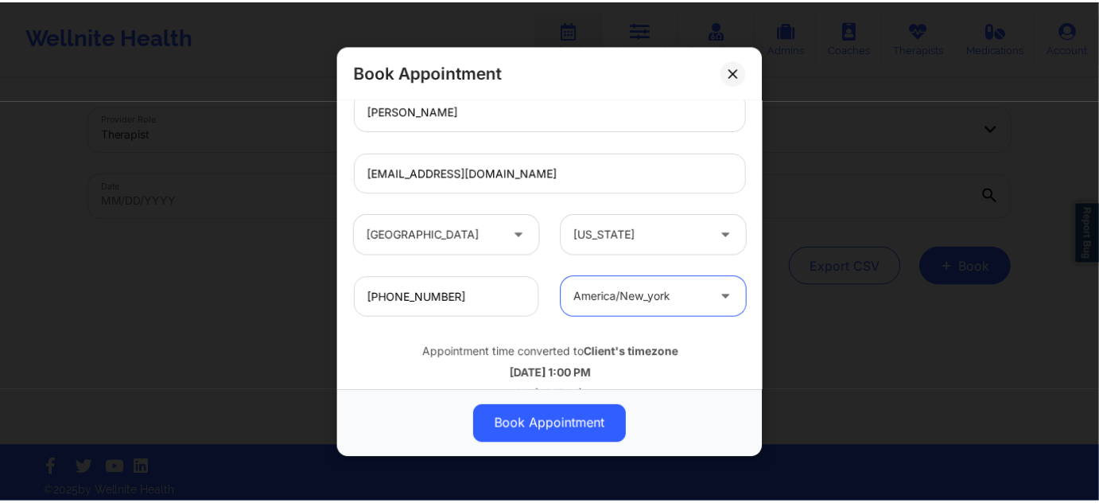
scroll to position [534, 0]
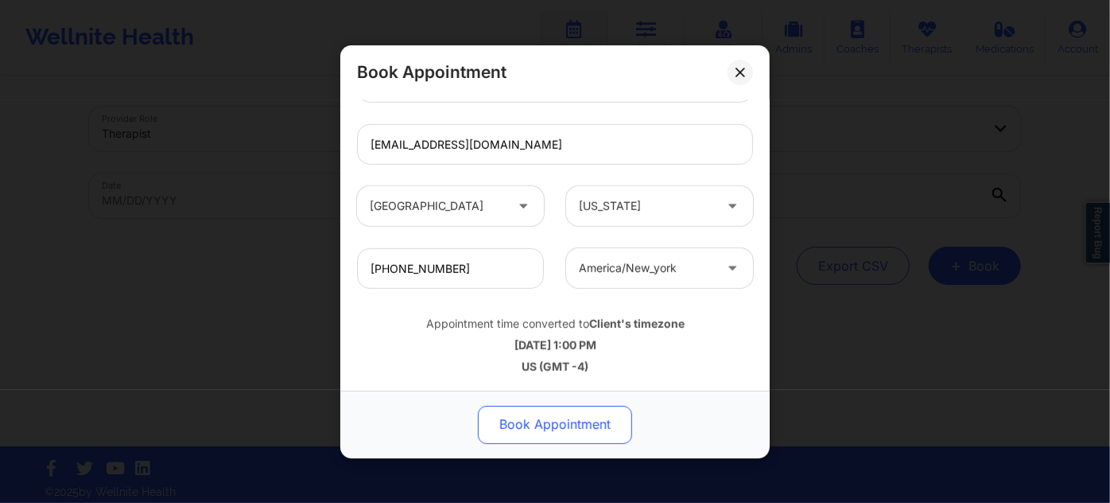
click at [569, 418] on button "Book Appointment" at bounding box center [555, 424] width 154 height 38
